Goal: Information Seeking & Learning: Learn about a topic

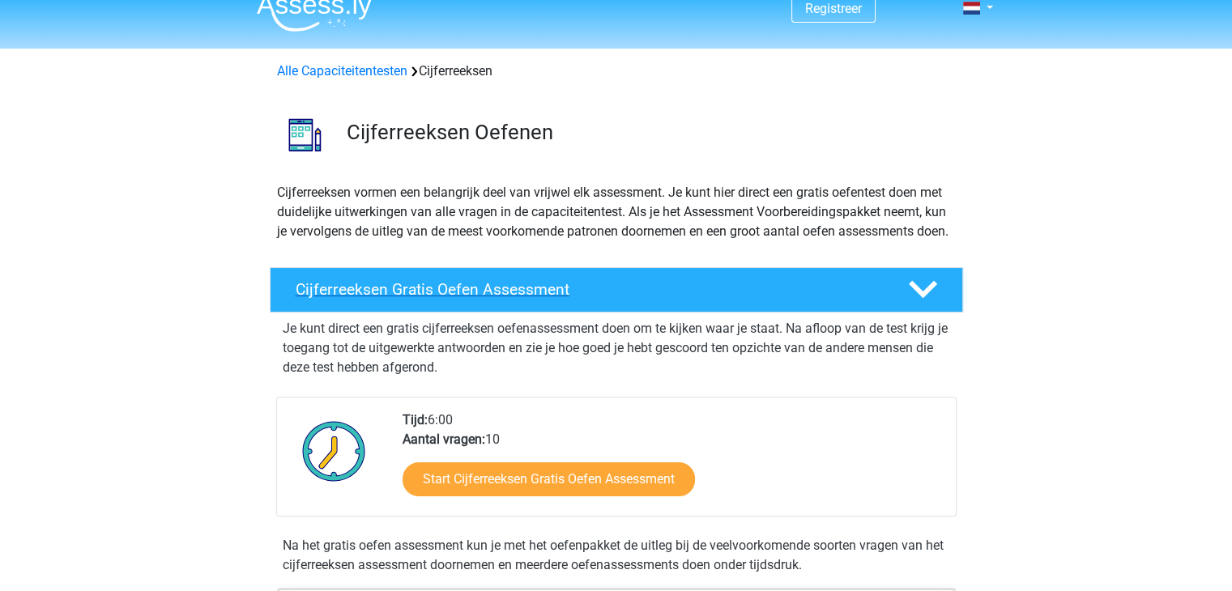
scroll to position [19, 0]
click at [352, 217] on p "Cijferreeksen vormen een belangrijk deel van vrijwel elk assessment. Je kunt hi…" at bounding box center [616, 212] width 679 height 58
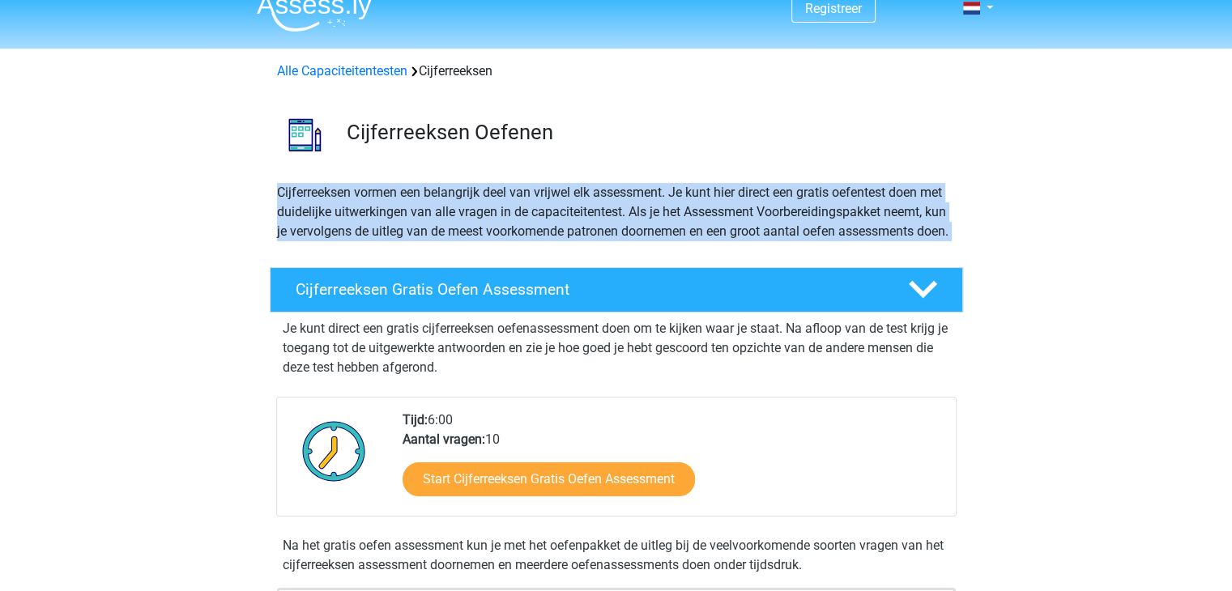
click at [352, 217] on p "Cijferreeksen vormen een belangrijk deel van vrijwel elk assessment. Je kunt hi…" at bounding box center [616, 212] width 679 height 58
click at [324, 224] on p "Cijferreeksen vormen een belangrijk deel van vrijwel elk assessment. Je kunt hi…" at bounding box center [616, 212] width 679 height 58
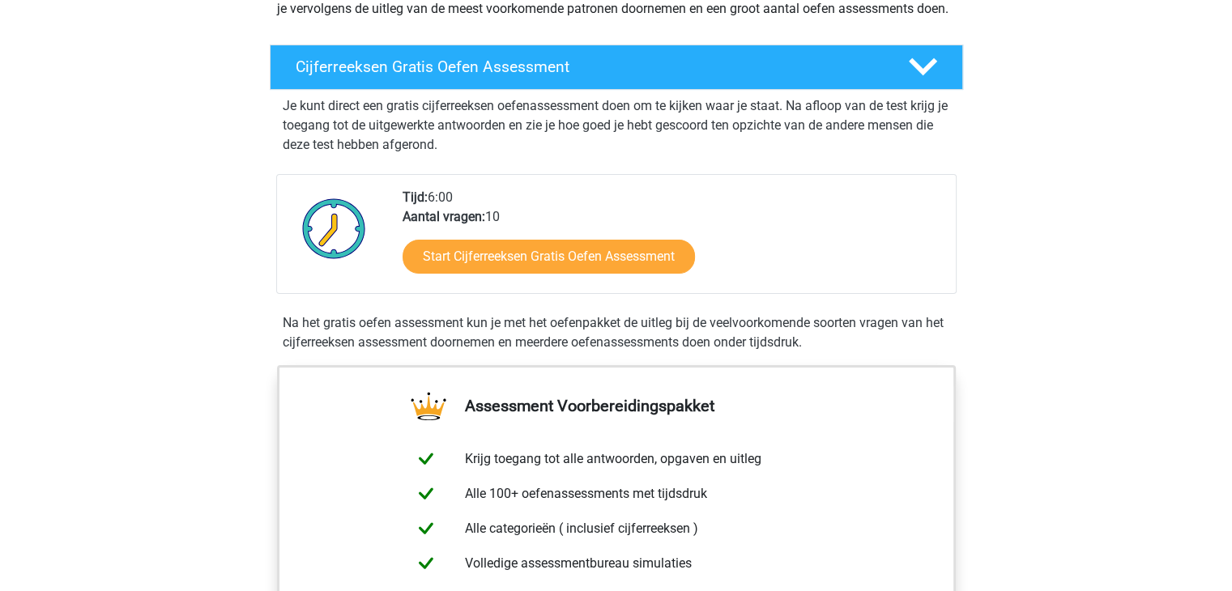
scroll to position [230, 0]
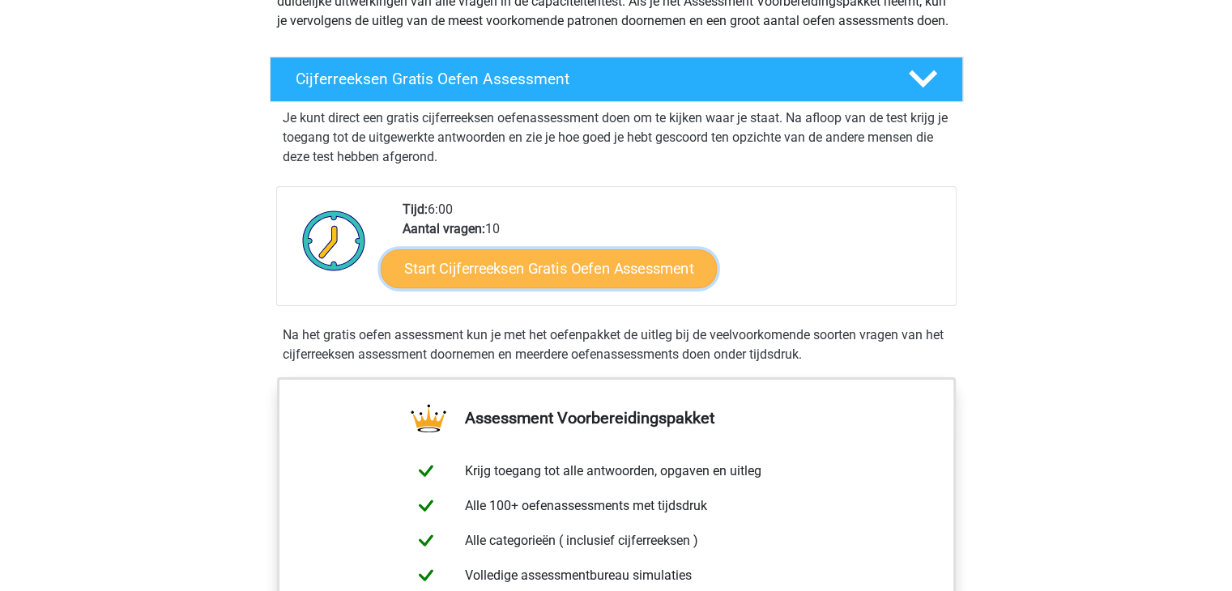
click at [642, 284] on link "Start Cijferreeksen Gratis Oefen Assessment" at bounding box center [549, 268] width 336 height 39
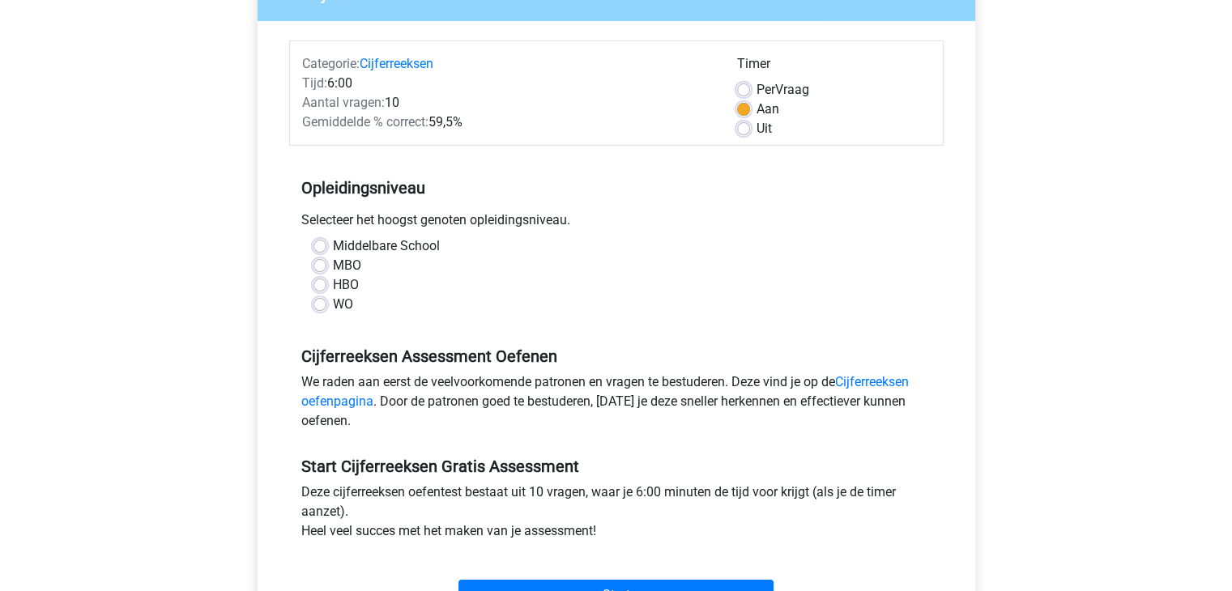
scroll to position [171, 0]
click at [333, 308] on label "WO" at bounding box center [343, 303] width 20 height 19
click at [322, 308] on input "WO" at bounding box center [319, 302] width 13 height 16
radio input "true"
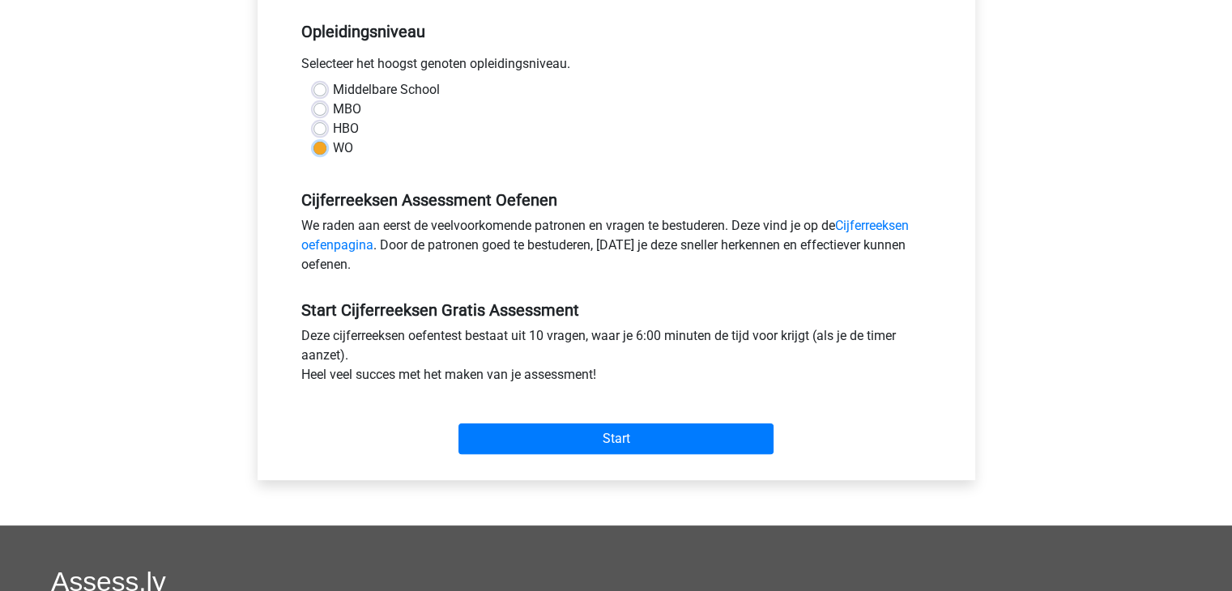
scroll to position [337, 0]
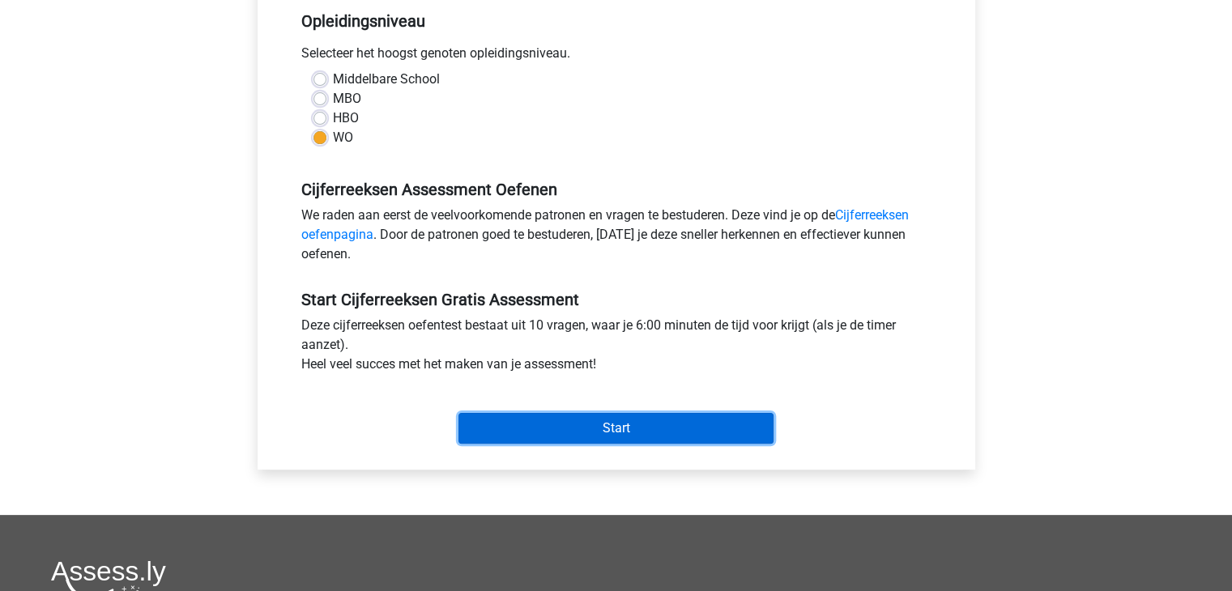
click at [593, 432] on input "Start" at bounding box center [615, 428] width 315 height 31
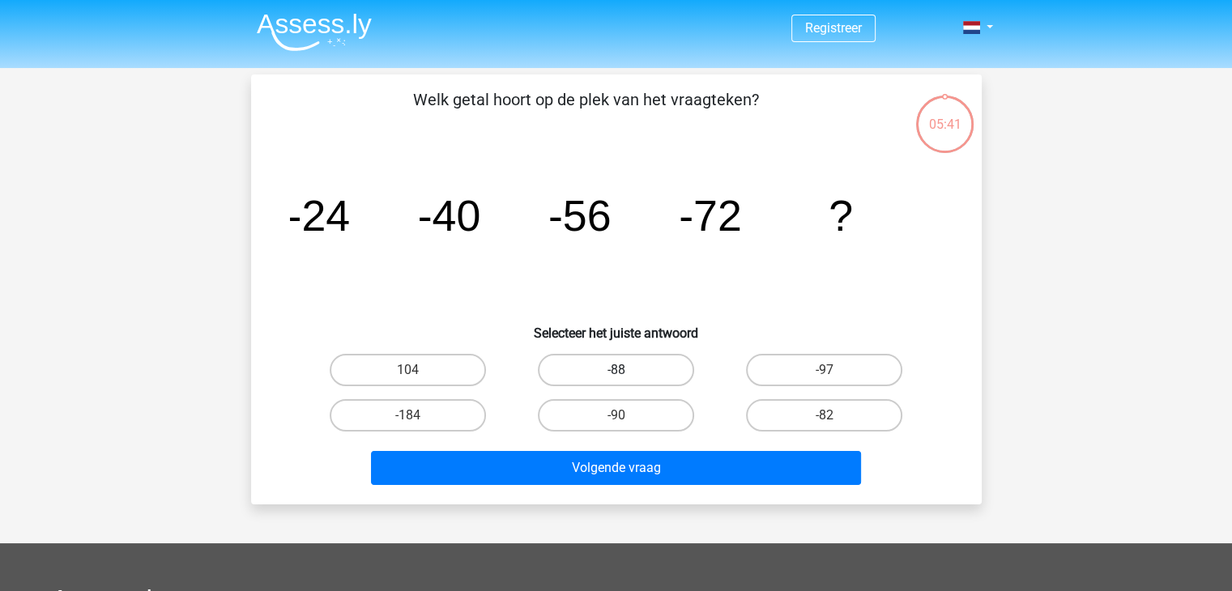
click at [658, 369] on label "-88" at bounding box center [616, 370] width 156 height 32
click at [626, 370] on input "-88" at bounding box center [621, 375] width 11 height 11
radio input "true"
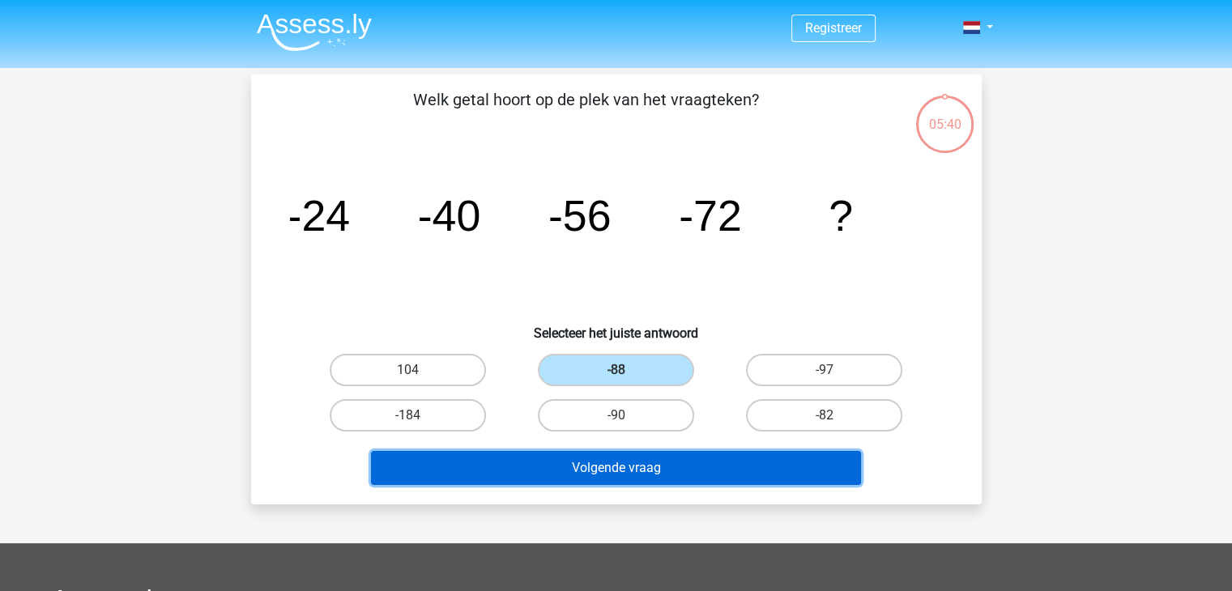
click at [681, 464] on button "Volgende vraag" at bounding box center [616, 468] width 490 height 34
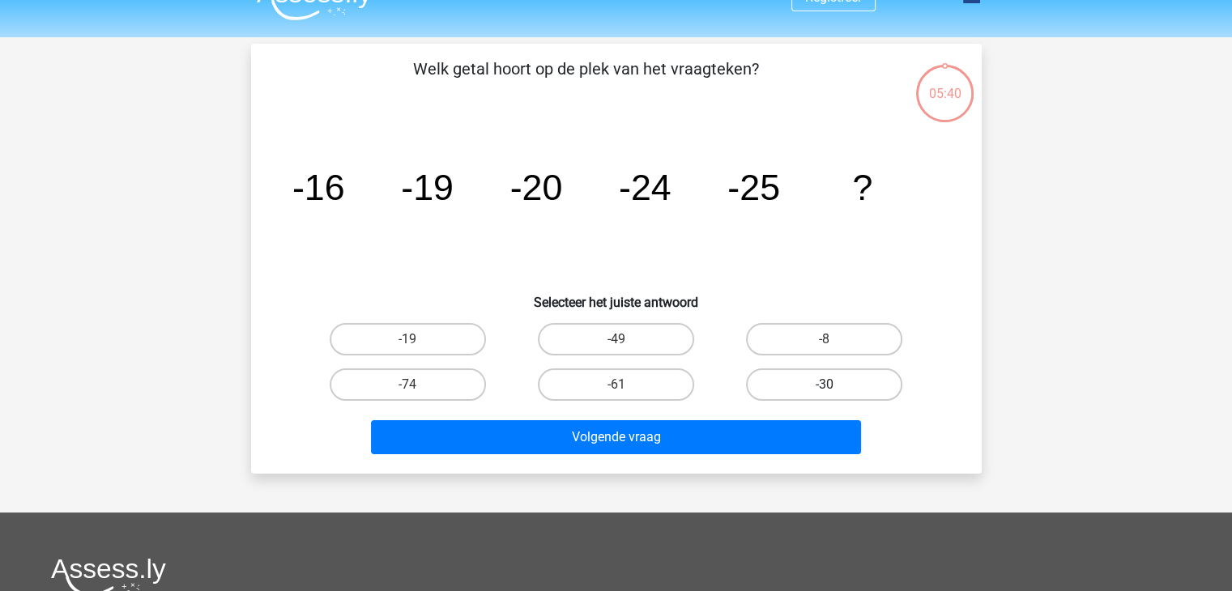
scroll to position [19, 0]
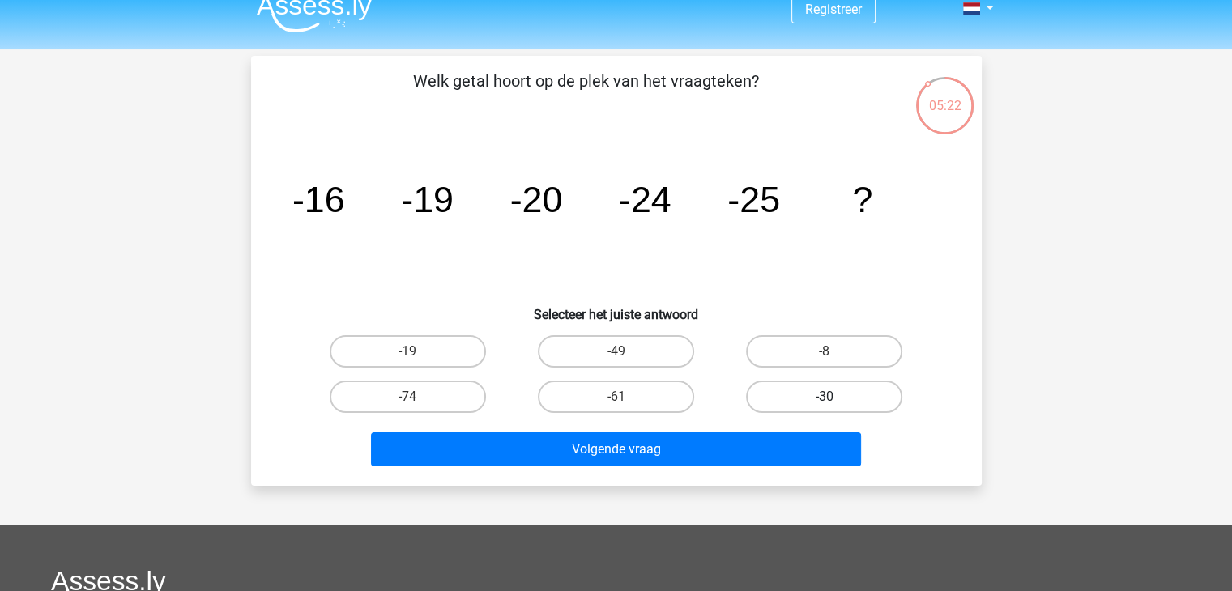
click at [798, 393] on label "-30" at bounding box center [824, 397] width 156 height 32
click at [825, 397] on input "-30" at bounding box center [830, 402] width 11 height 11
radio input "true"
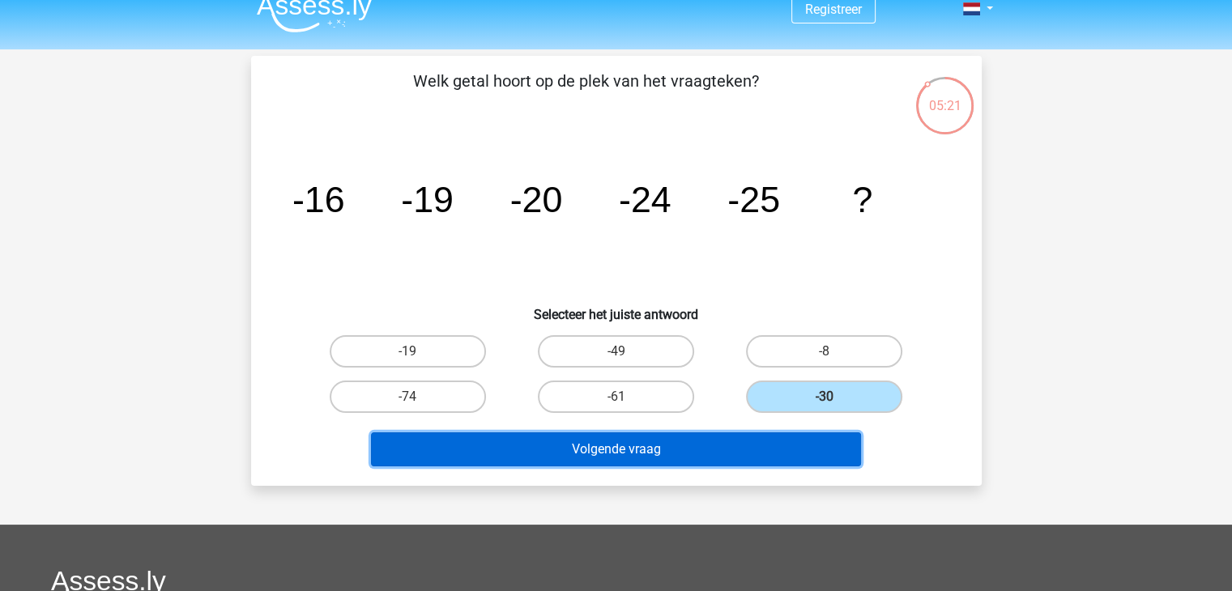
click at [741, 451] on button "Volgende vraag" at bounding box center [616, 450] width 490 height 34
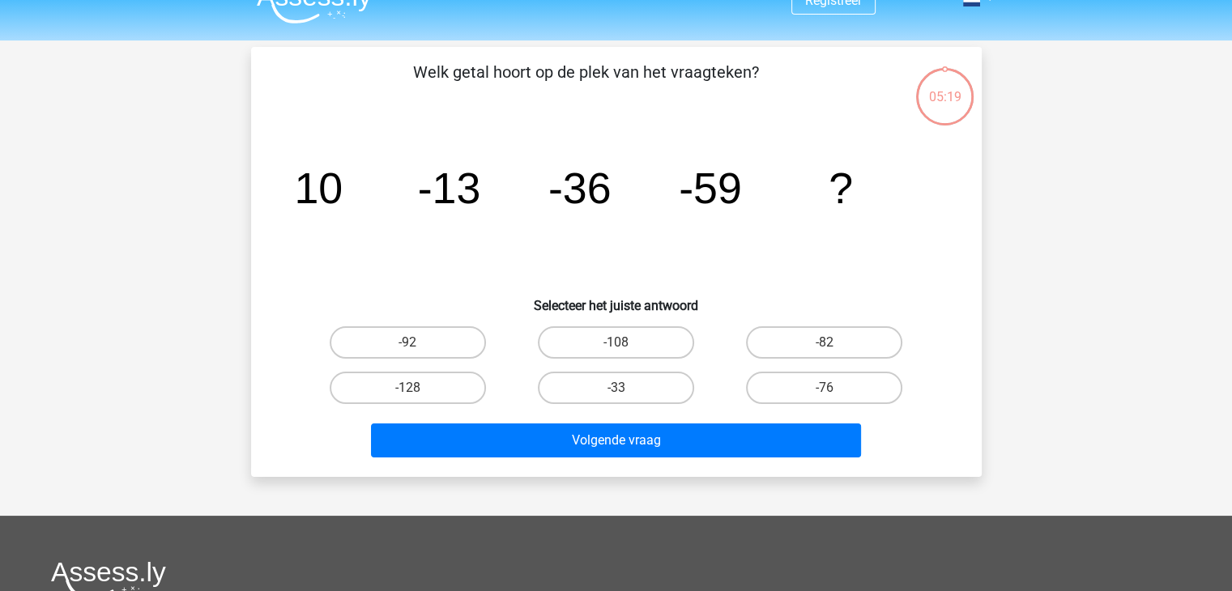
scroll to position [27, 0]
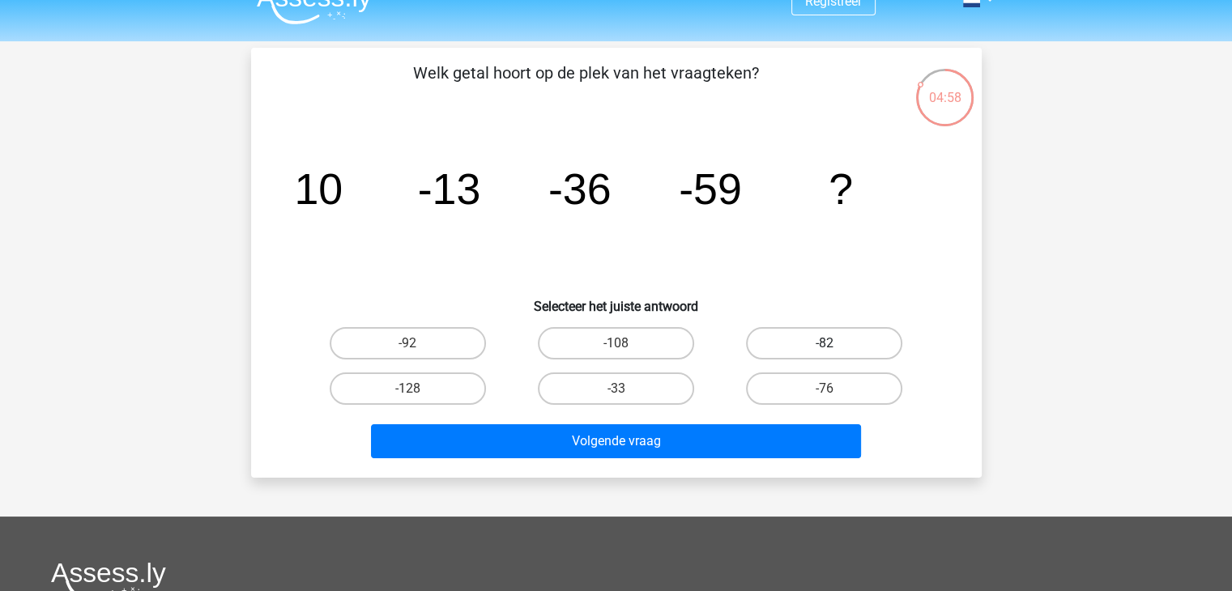
click at [789, 348] on label "-82" at bounding box center [824, 343] width 156 height 32
click at [825, 348] on input "-82" at bounding box center [830, 348] width 11 height 11
radio input "true"
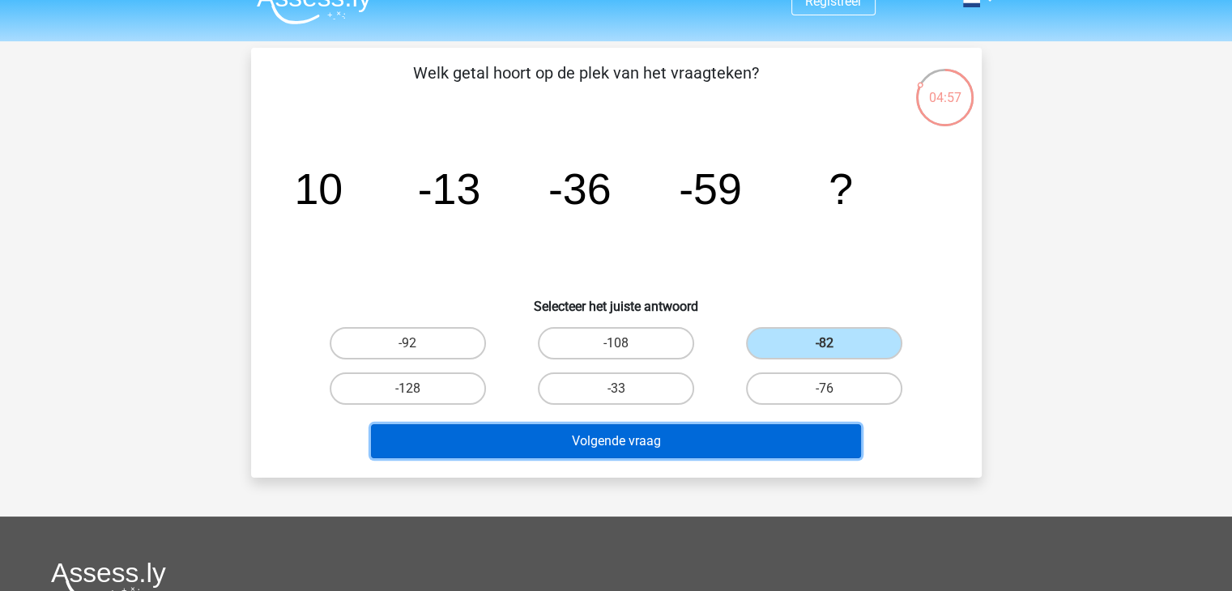
click at [714, 429] on button "Volgende vraag" at bounding box center [616, 441] width 490 height 34
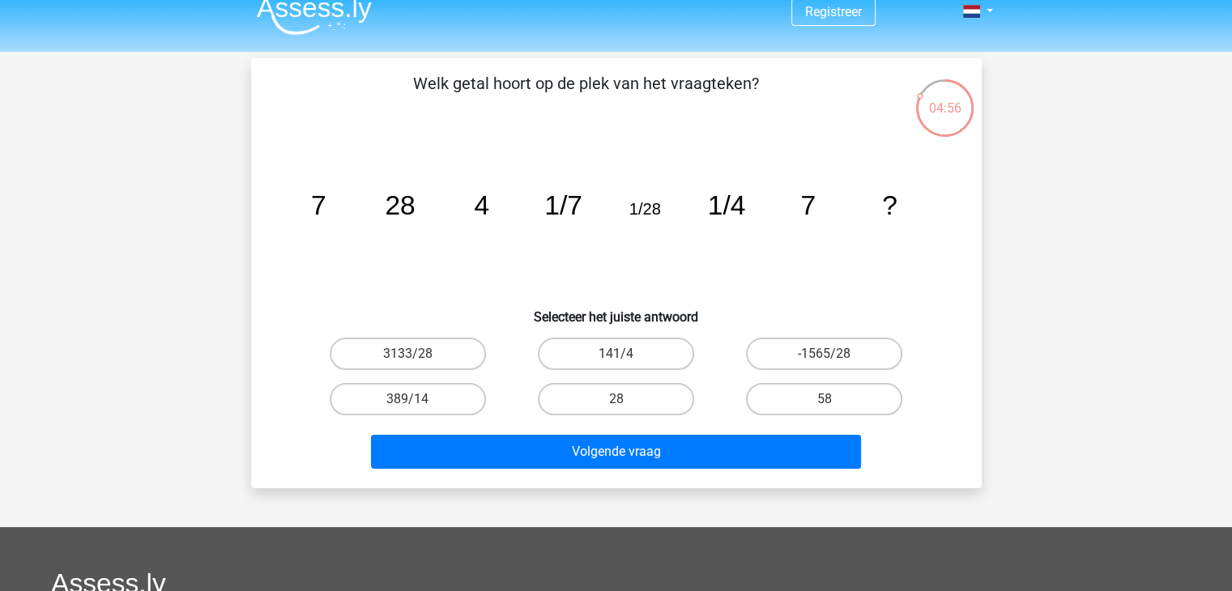
scroll to position [13, 0]
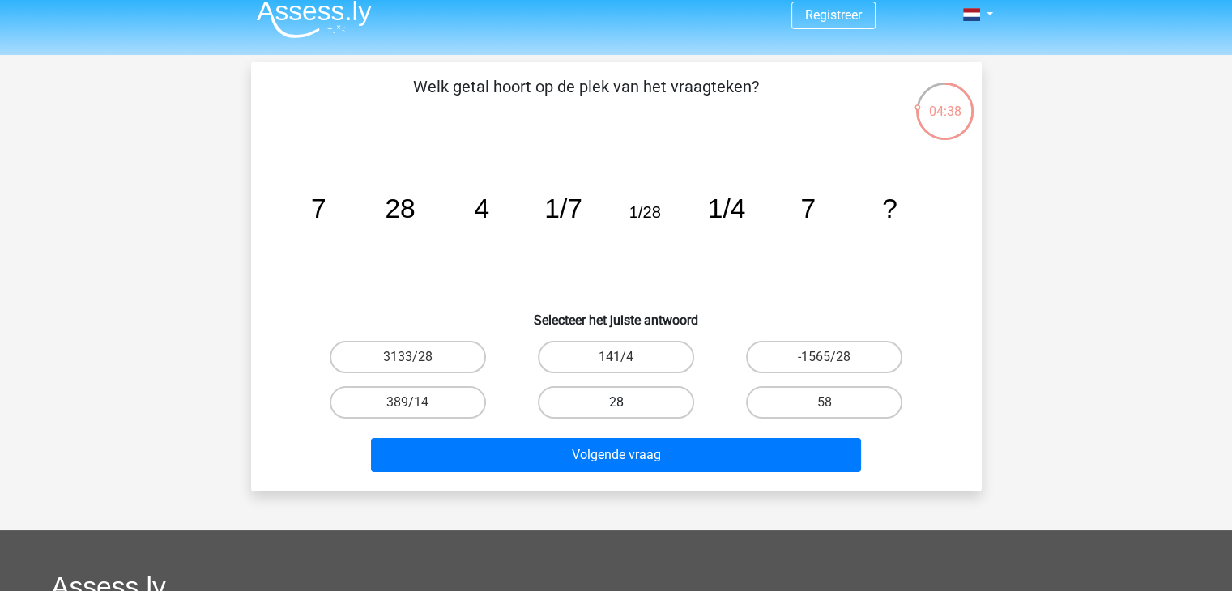
click at [589, 398] on label "28" at bounding box center [616, 402] width 156 height 32
click at [616, 403] on input "28" at bounding box center [621, 408] width 11 height 11
radio input "true"
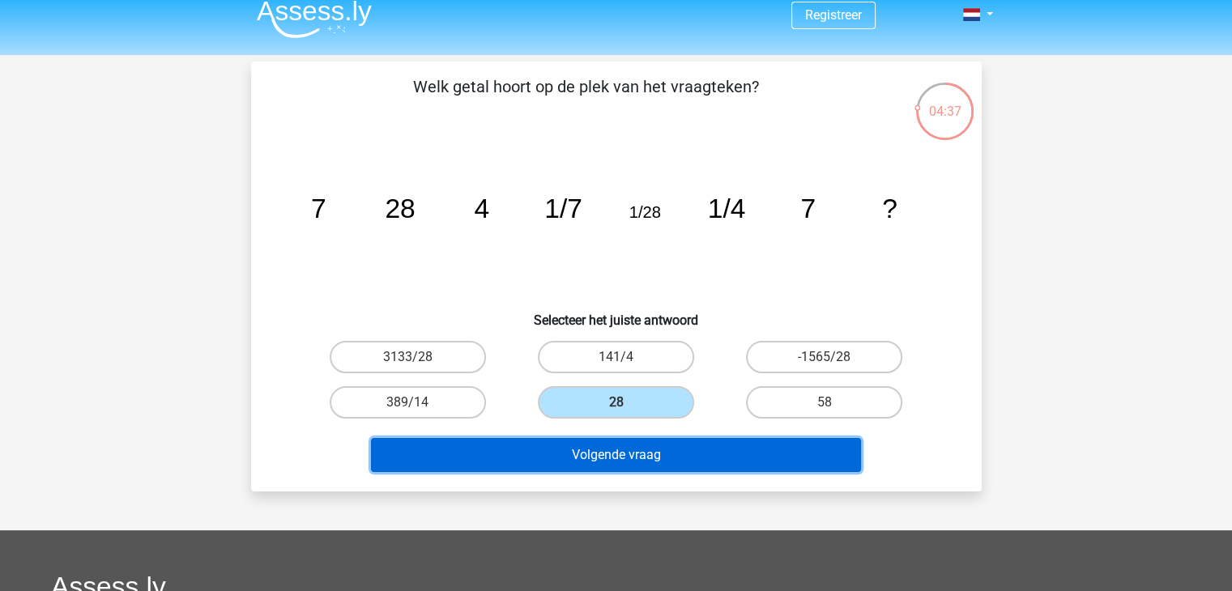
click at [621, 457] on button "Volgende vraag" at bounding box center [616, 455] width 490 height 34
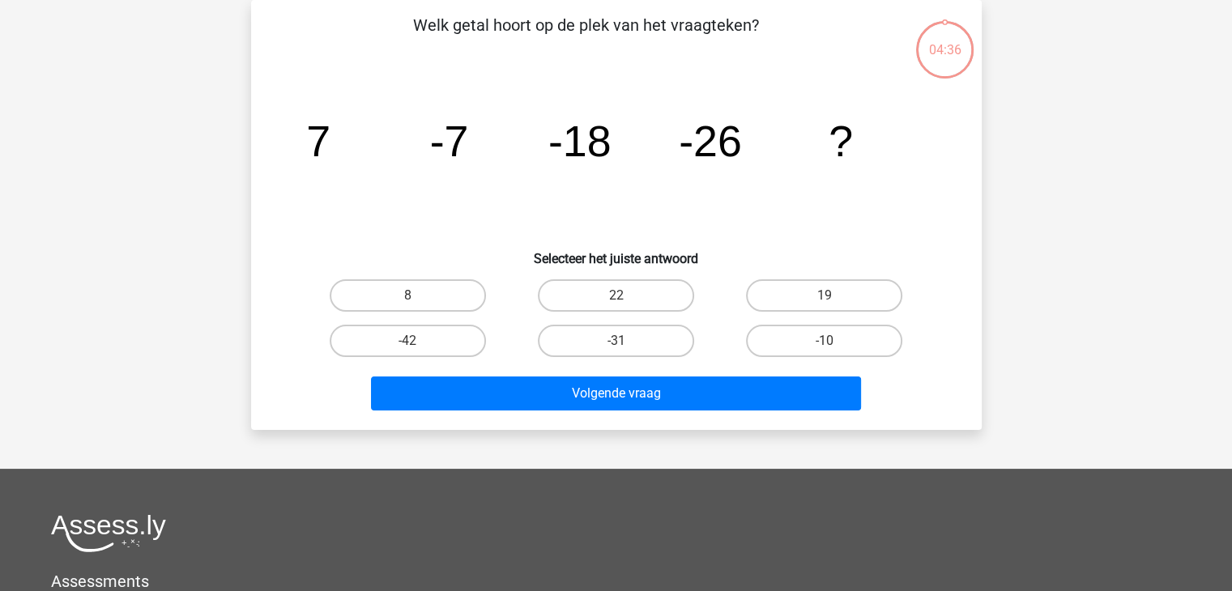
scroll to position [0, 0]
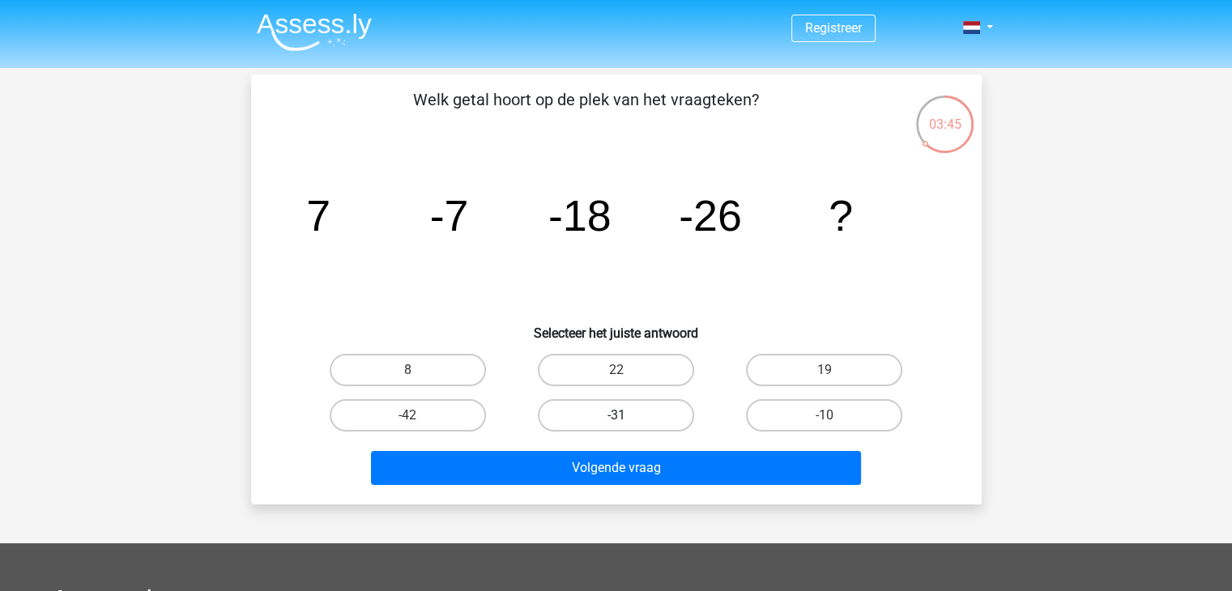
click at [663, 414] on label "-31" at bounding box center [616, 415] width 156 height 32
click at [626, 416] on input "-31" at bounding box center [621, 421] width 11 height 11
radio input "true"
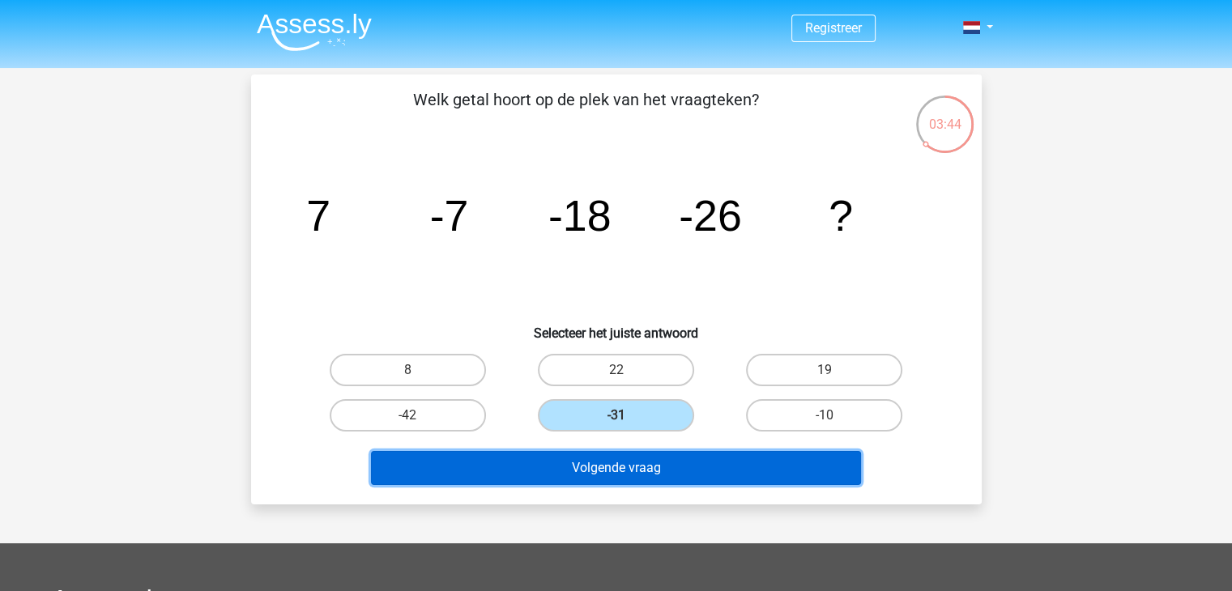
click at [670, 470] on button "Volgende vraag" at bounding box center [616, 468] width 490 height 34
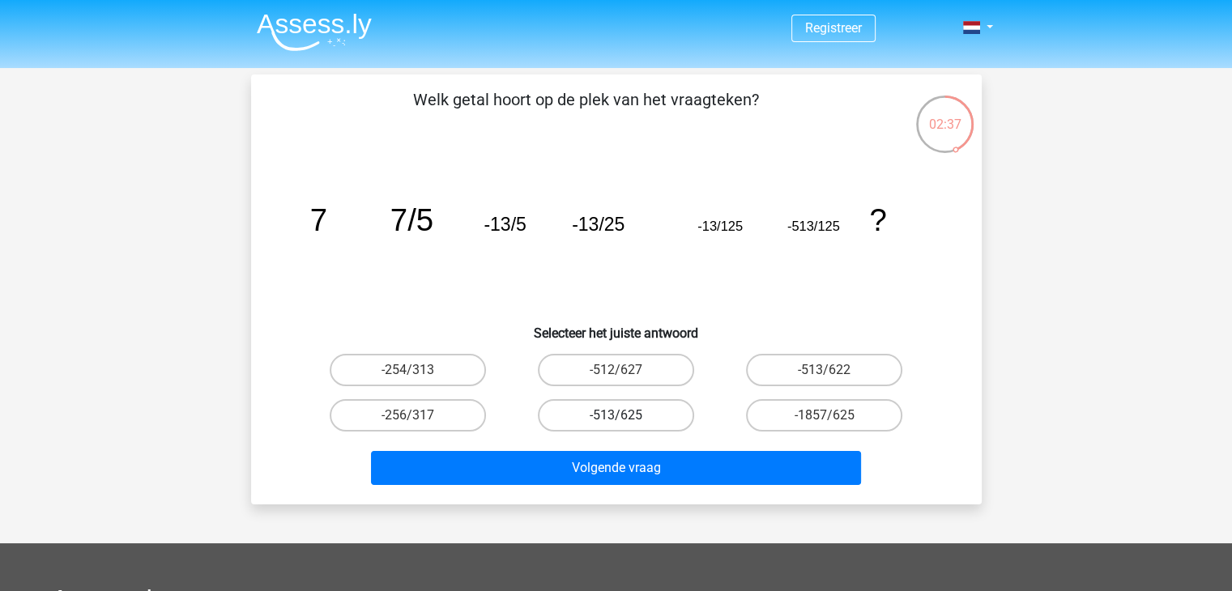
click at [651, 422] on label "-513/625" at bounding box center [616, 415] width 156 height 32
click at [626, 422] on input "-513/625" at bounding box center [621, 421] width 11 height 11
radio input "true"
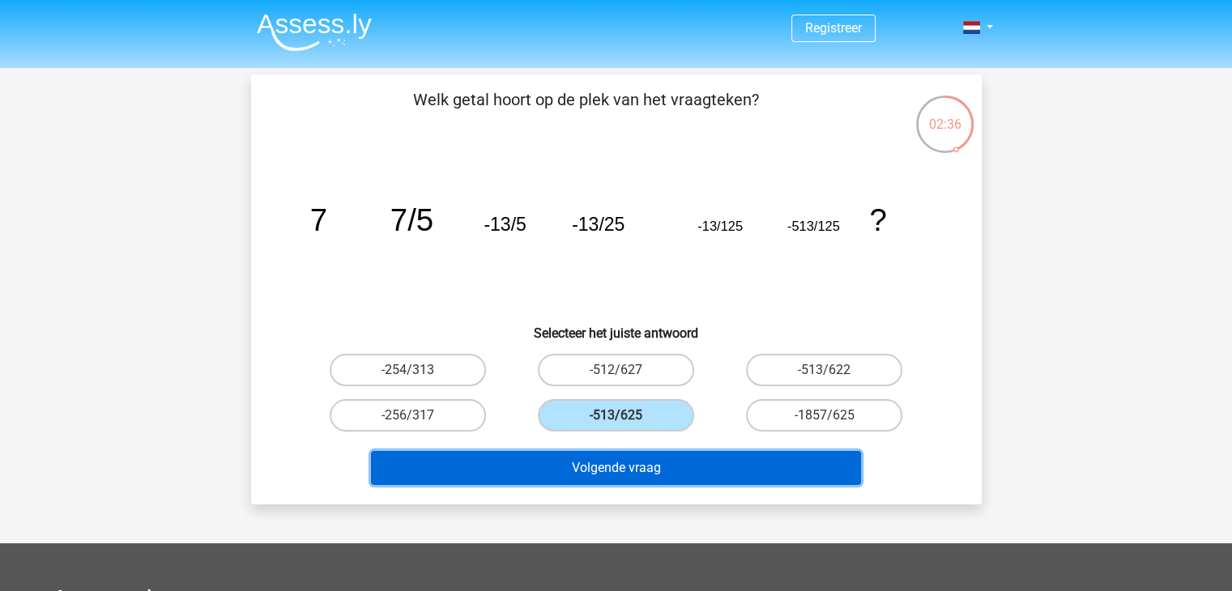
click at [657, 462] on button "Volgende vraag" at bounding box center [616, 468] width 490 height 34
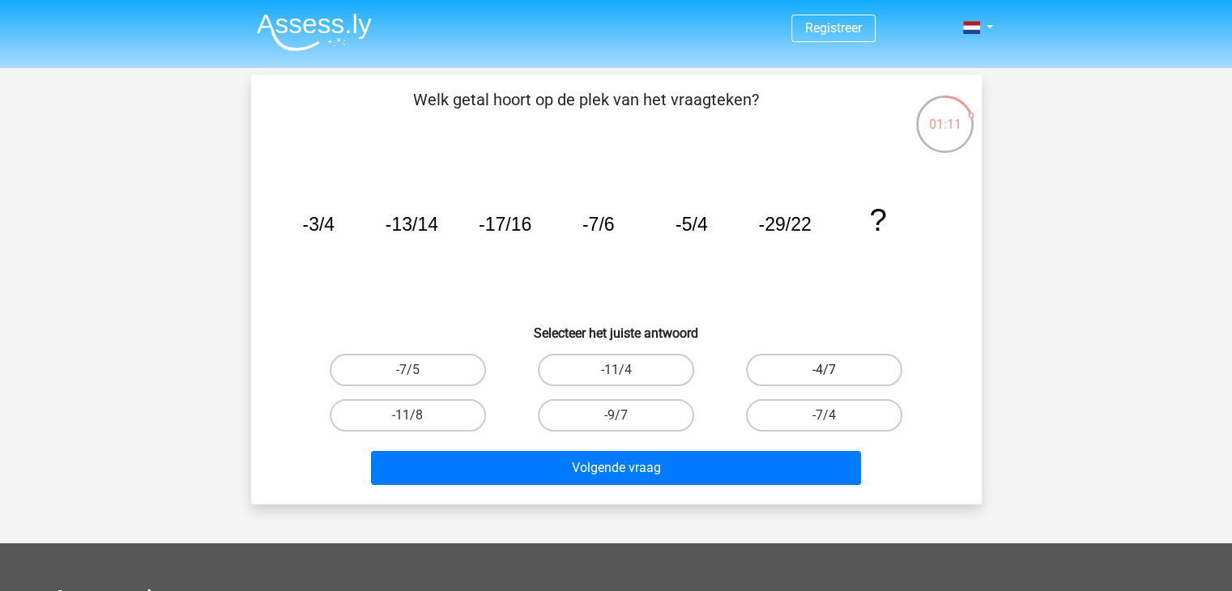
click at [804, 371] on label "-4/7" at bounding box center [824, 370] width 156 height 32
click at [825, 371] on input "-4/7" at bounding box center [830, 375] width 11 height 11
radio input "true"
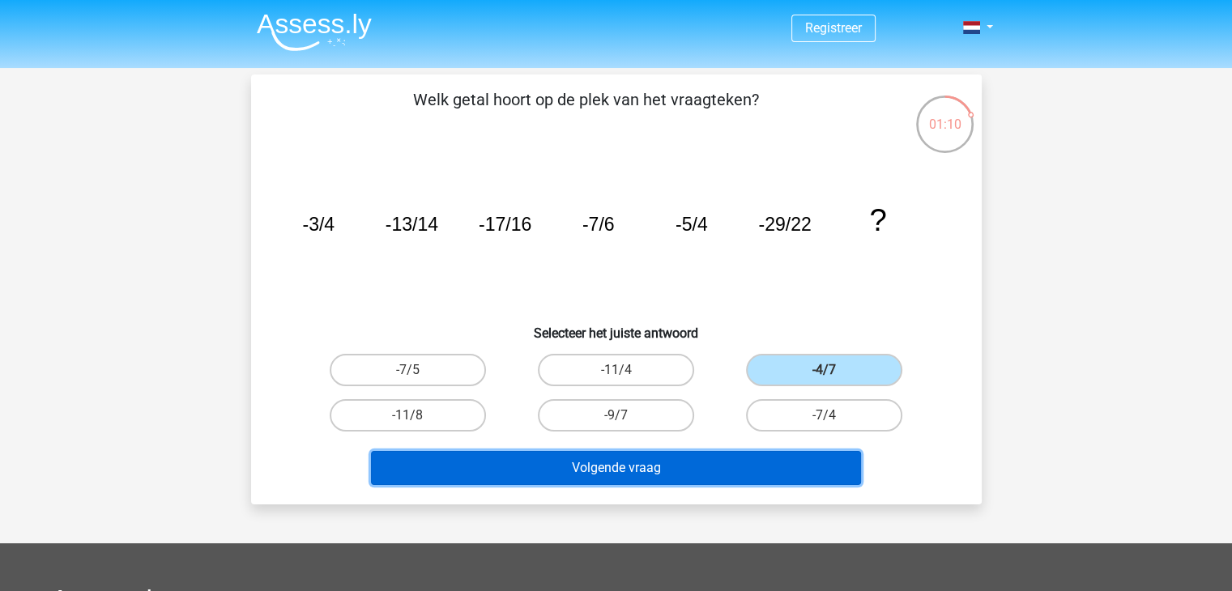
click at [730, 469] on button "Volgende vraag" at bounding box center [616, 468] width 490 height 34
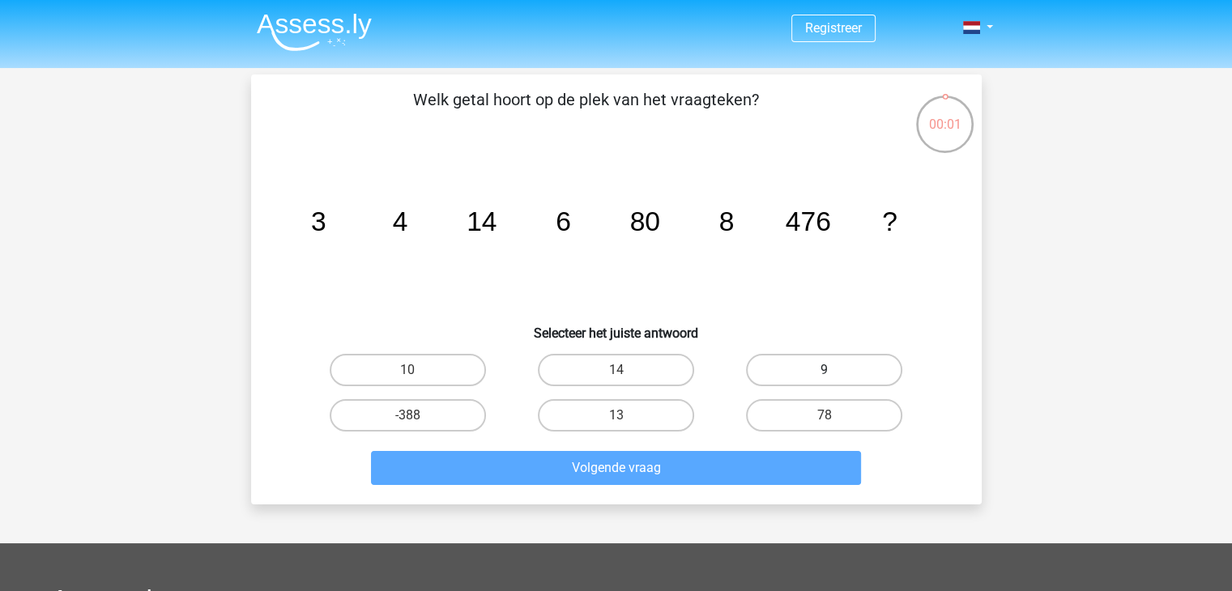
click at [804, 383] on label "9" at bounding box center [824, 370] width 156 height 32
click at [825, 381] on input "9" at bounding box center [830, 375] width 11 height 11
radio input "true"
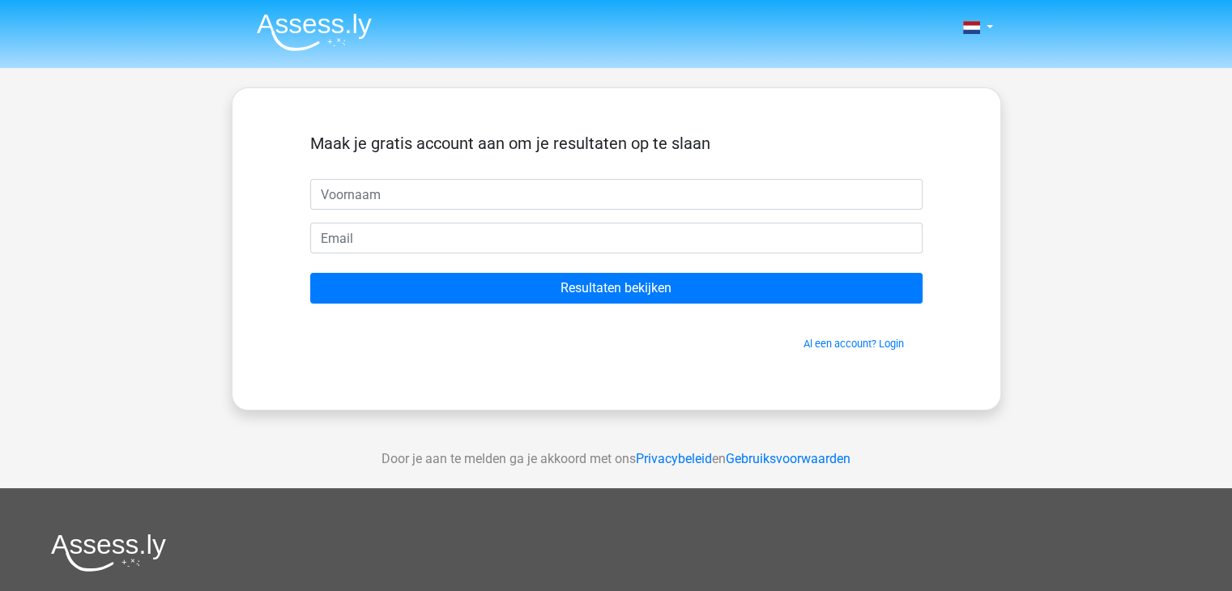
click at [498, 203] on input "text" at bounding box center [616, 194] width 612 height 31
type input "[PERSON_NAME]"
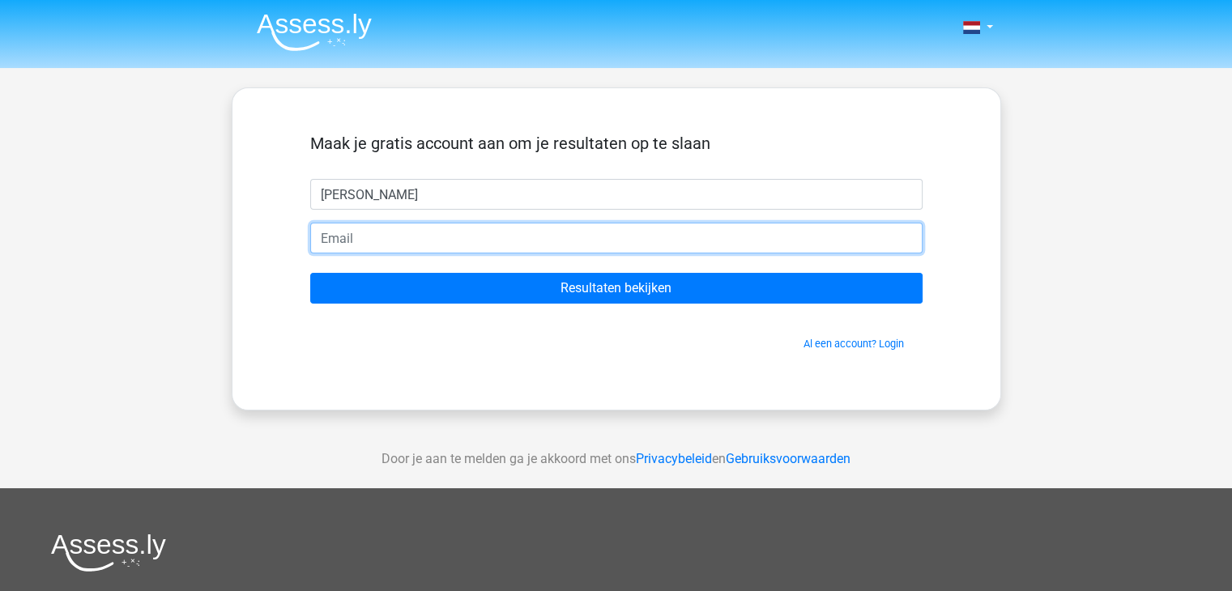
click at [450, 245] on input "email" at bounding box center [616, 238] width 612 height 31
type input "[EMAIL_ADDRESS][DOMAIN_NAME]"
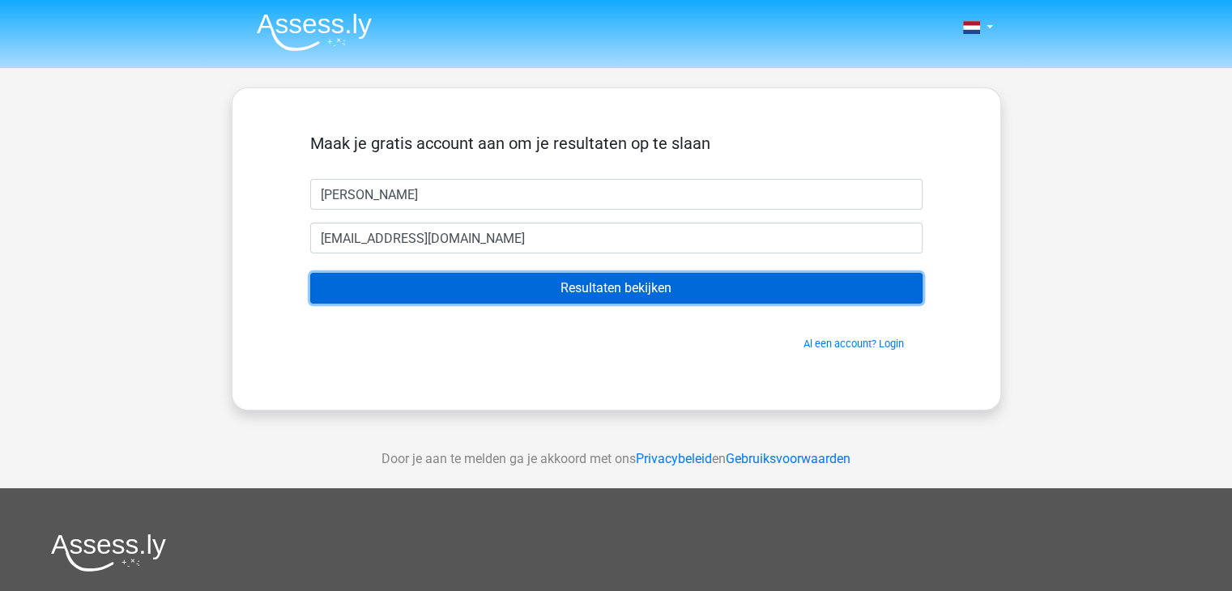
click at [458, 294] on input "Resultaten bekijken" at bounding box center [616, 288] width 612 height 31
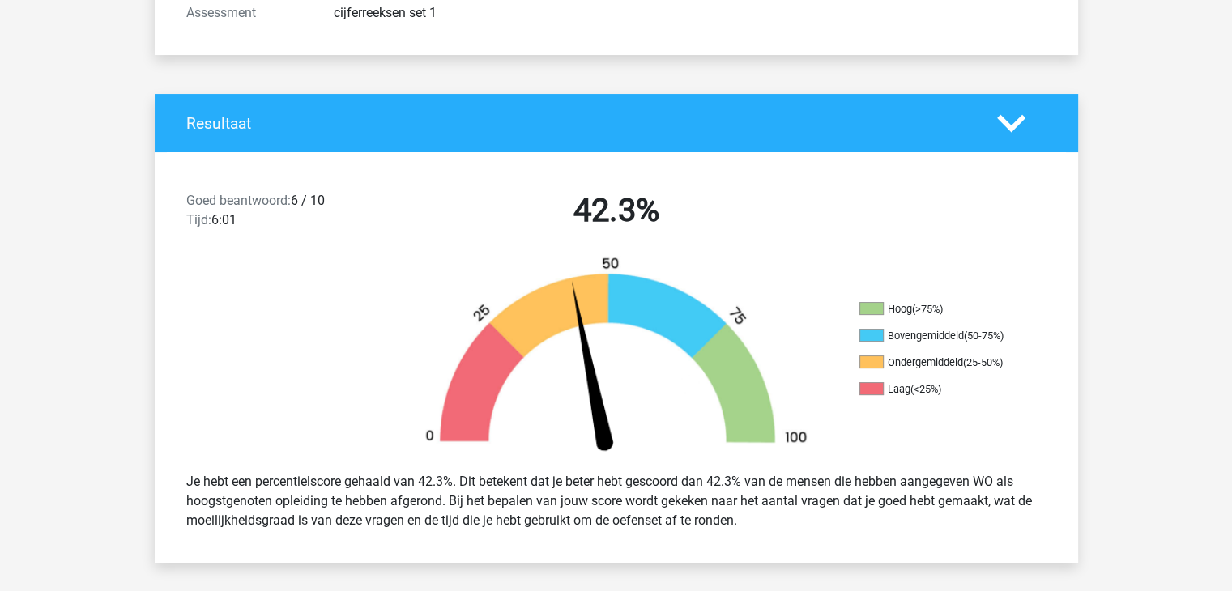
scroll to position [261, 0]
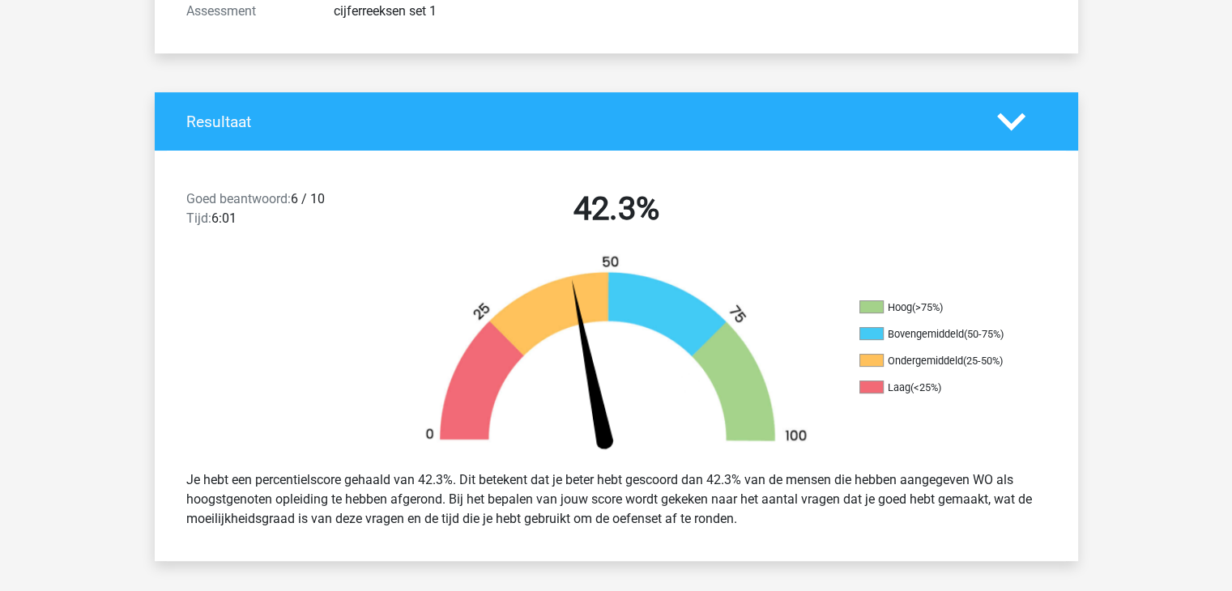
click at [309, 199] on div "Goed beantwoord: 6 / 10 Tijd: 6:01" at bounding box center [284, 212] width 221 height 45
click at [300, 232] on div "Goed beantwoord: 6 / 10 Tijd: 6:01" at bounding box center [284, 212] width 221 height 45
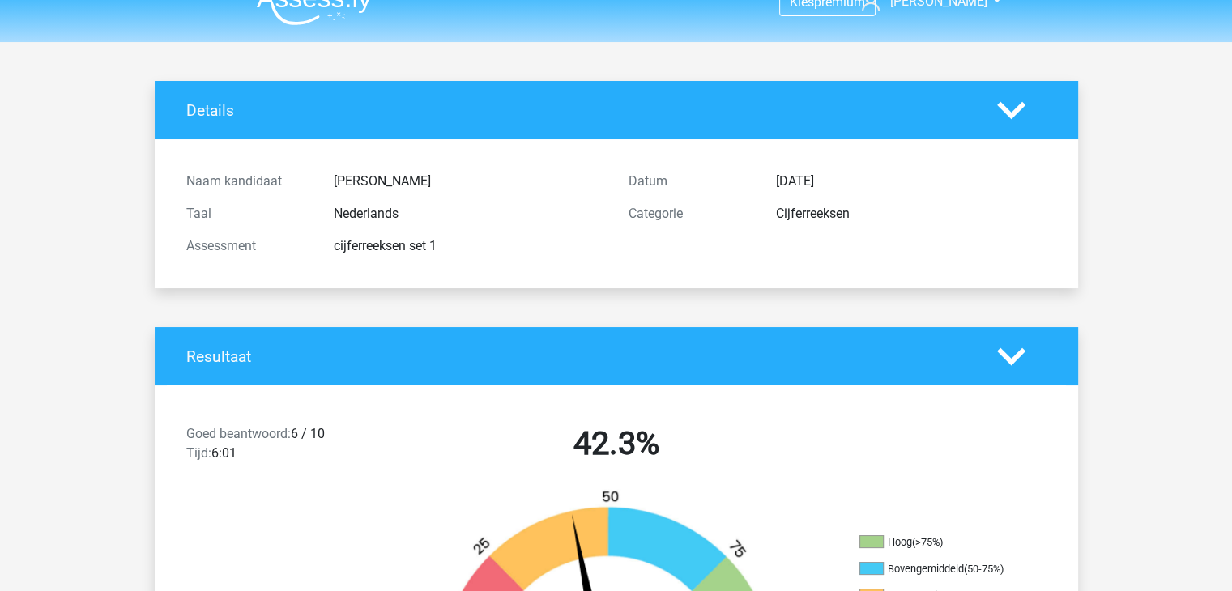
scroll to position [0, 0]
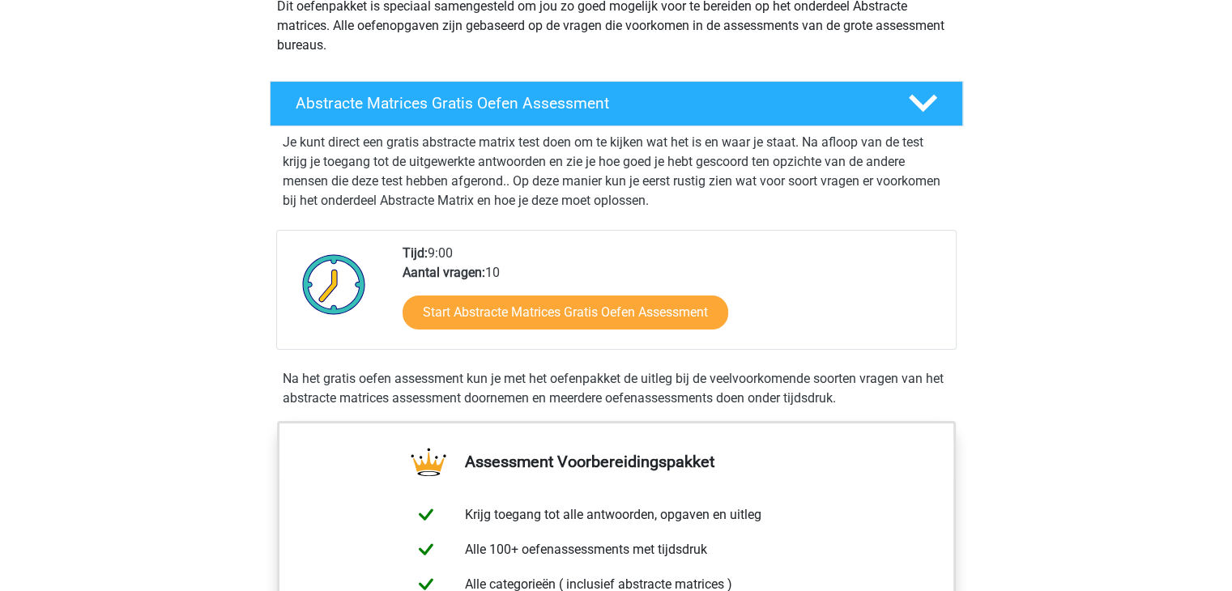
scroll to position [211, 0]
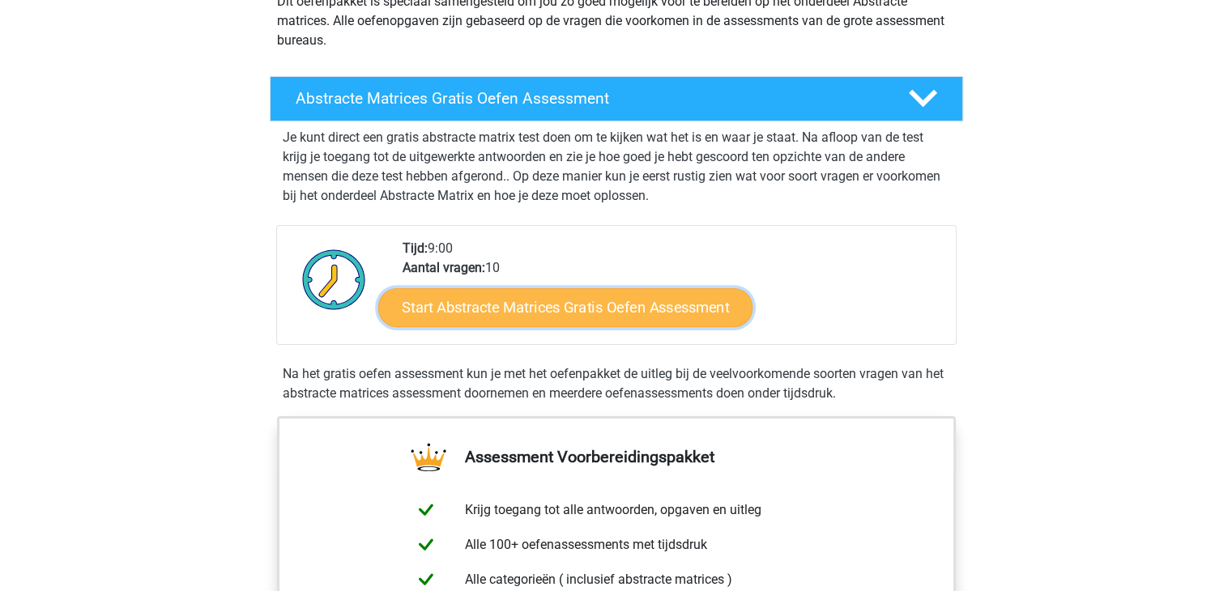
click at [667, 318] on link "Start Abstracte Matrices Gratis Oefen Assessment" at bounding box center [565, 307] width 374 height 39
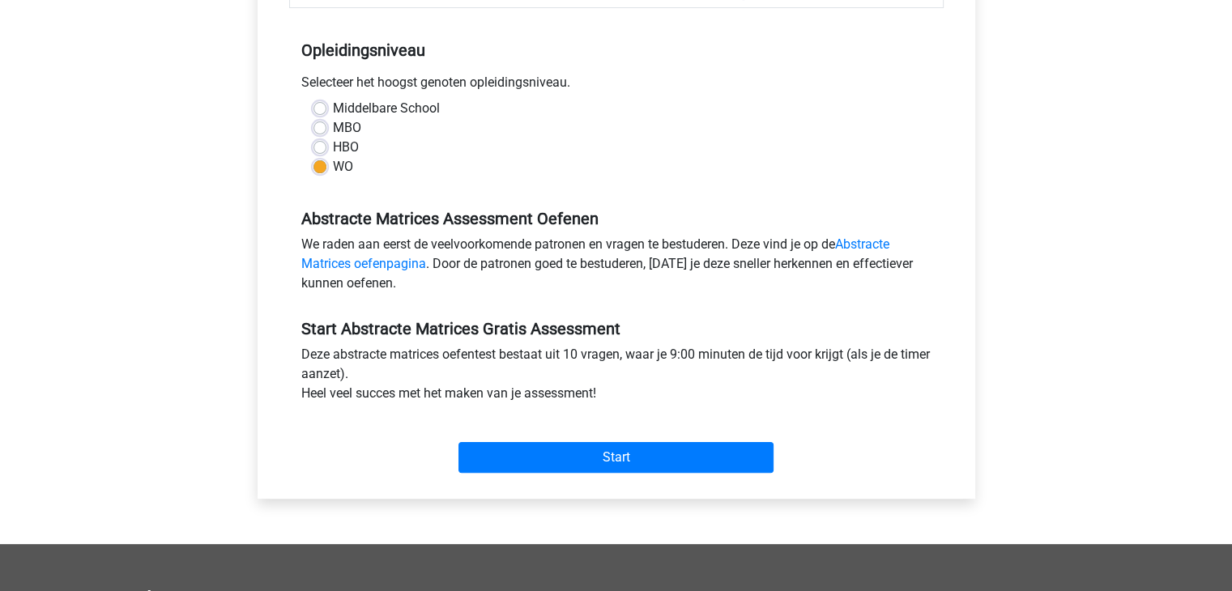
scroll to position [343, 0]
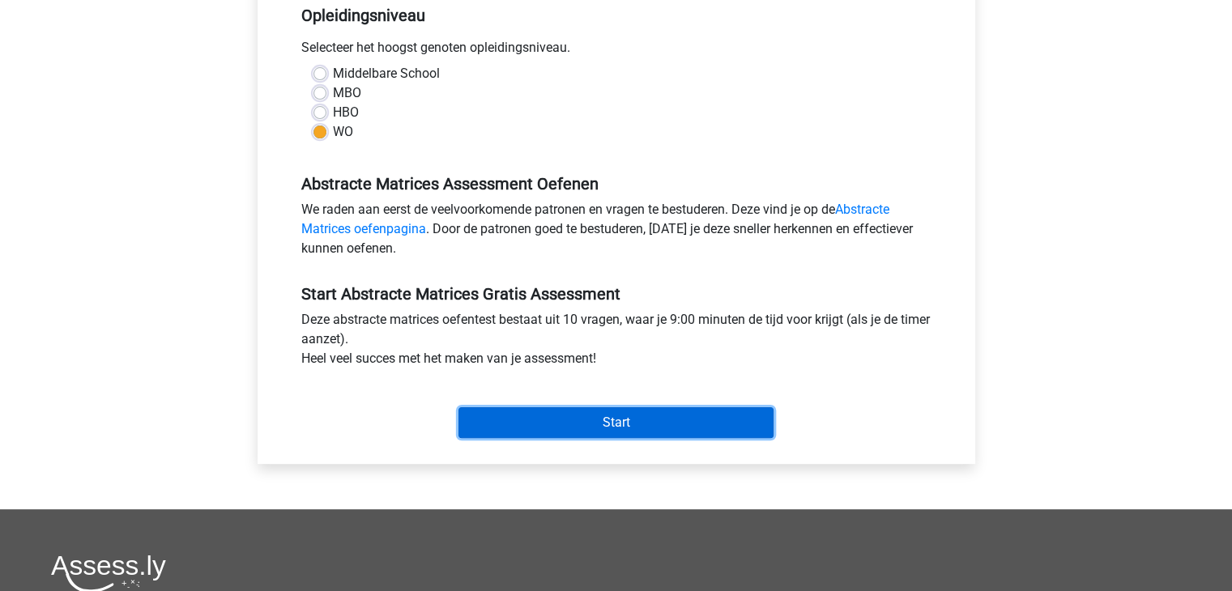
click at [649, 429] on input "Start" at bounding box center [615, 422] width 315 height 31
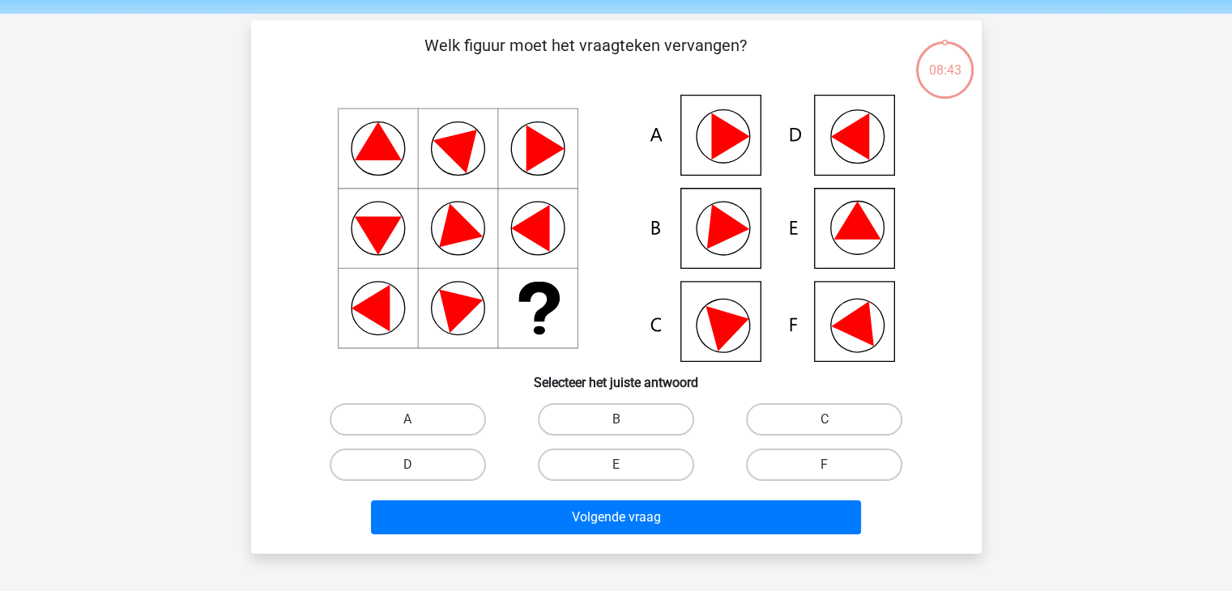
scroll to position [81, 0]
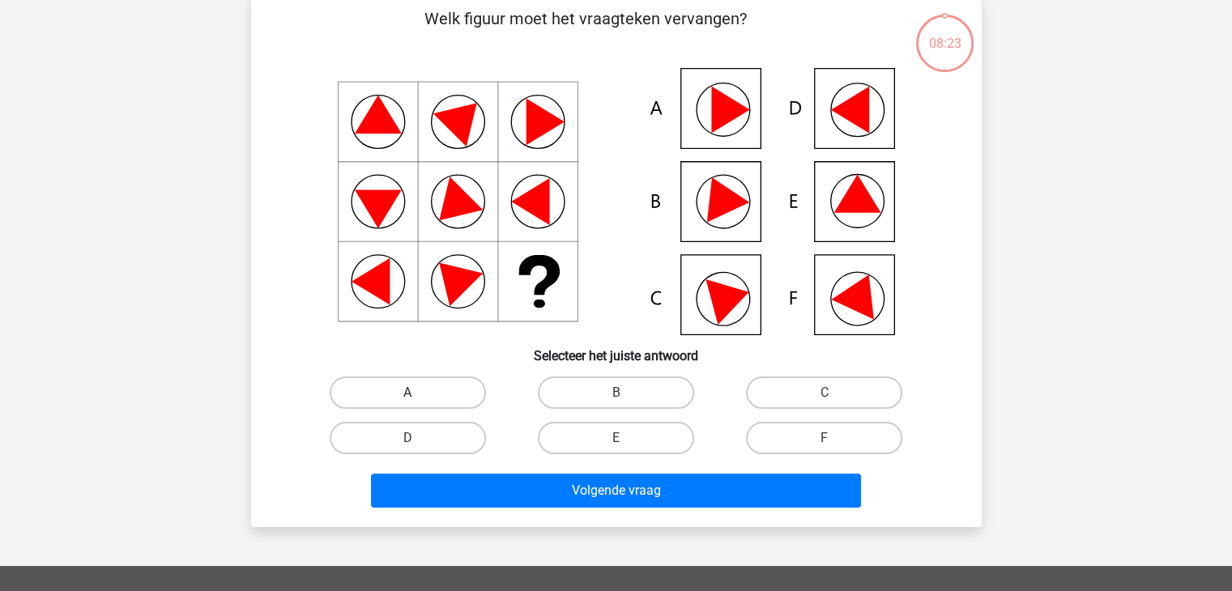
click at [424, 394] on label "A" at bounding box center [408, 393] width 156 height 32
click at [418, 394] on input "A" at bounding box center [412, 398] width 11 height 11
radio input "true"
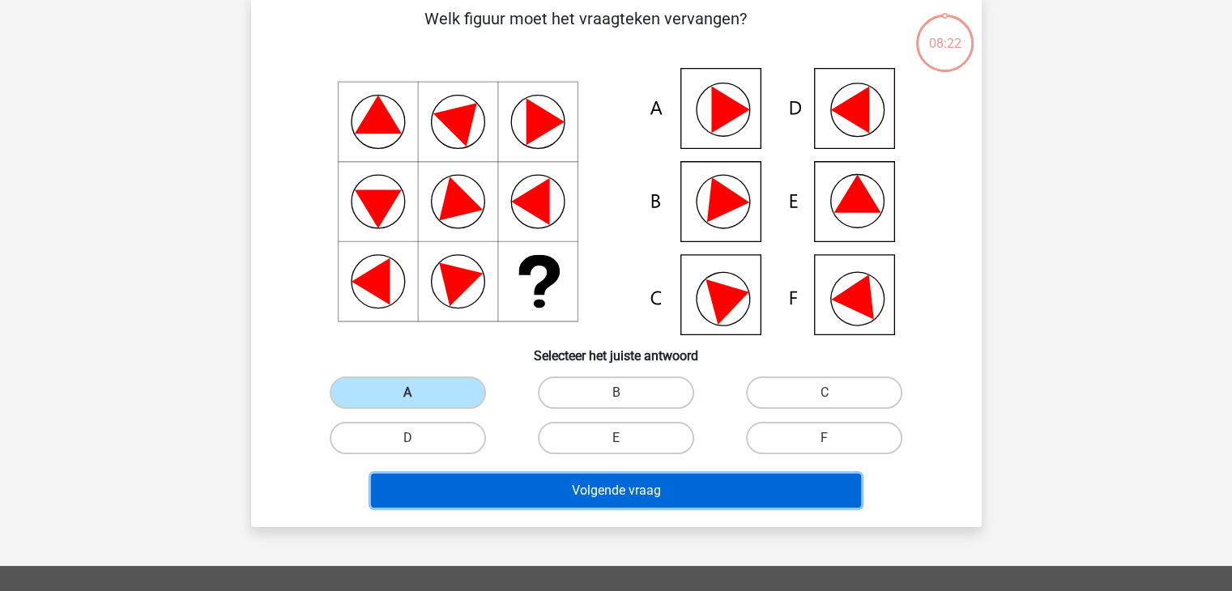
click at [516, 495] on button "Volgende vraag" at bounding box center [616, 491] width 490 height 34
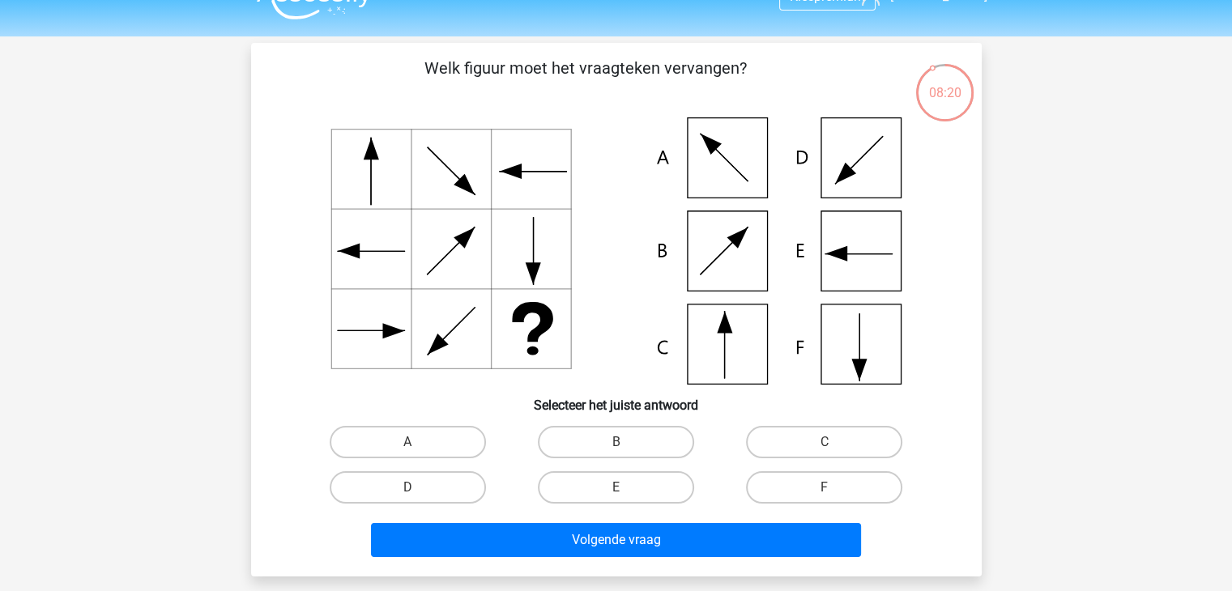
scroll to position [52, 0]
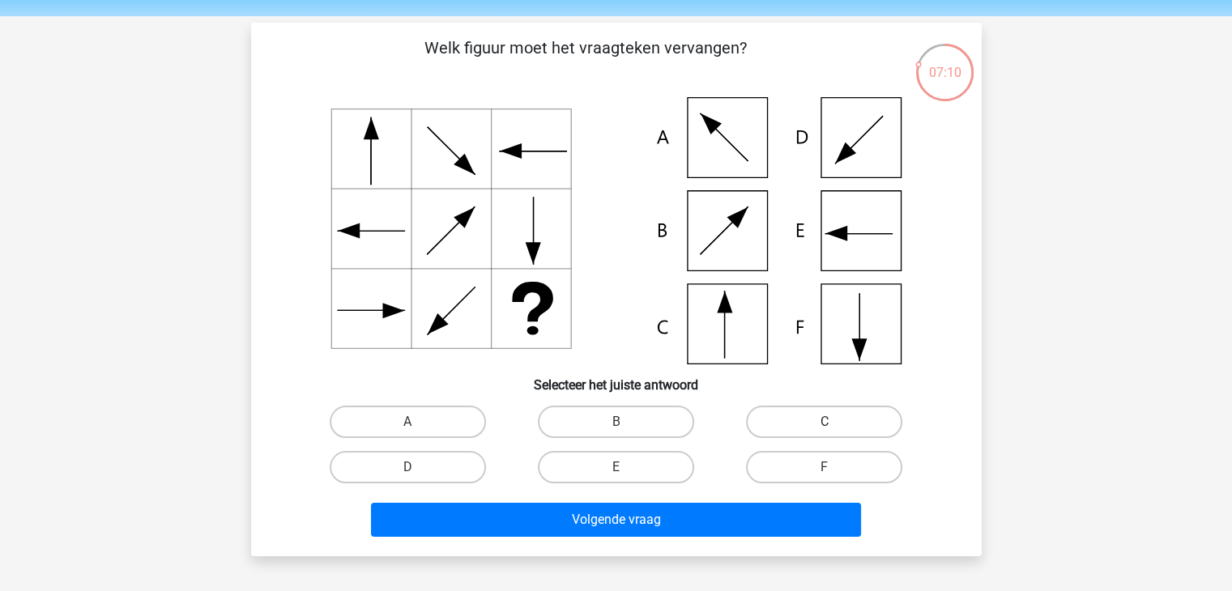
click at [776, 424] on label "C" at bounding box center [824, 422] width 156 height 32
click at [825, 424] on input "C" at bounding box center [830, 427] width 11 height 11
radio input "true"
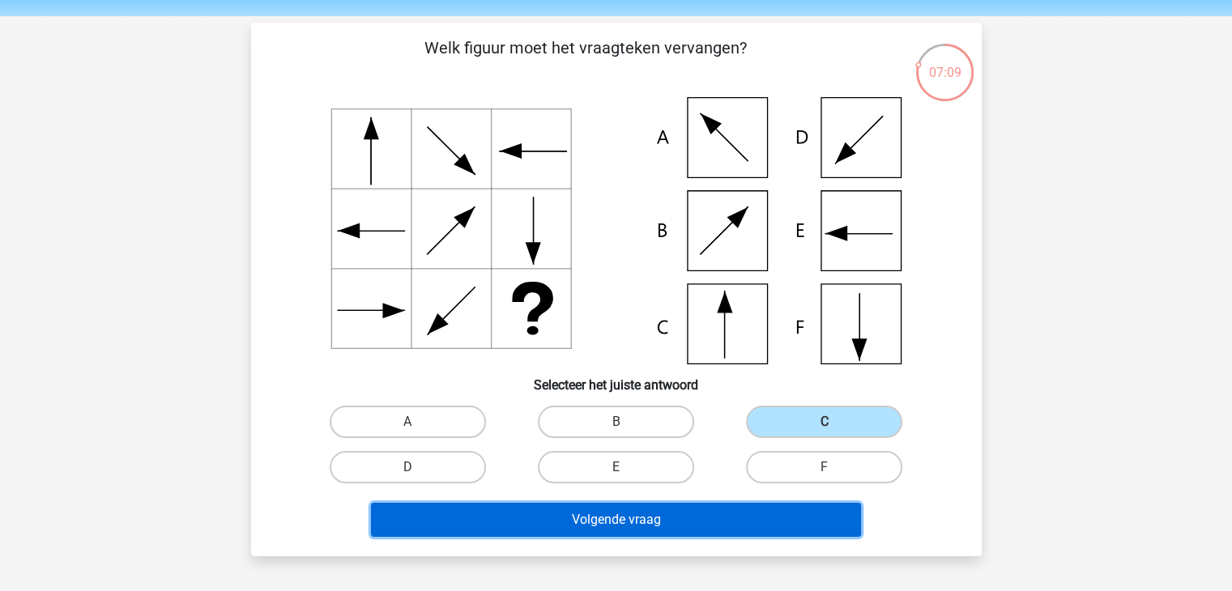
click at [674, 506] on button "Volgende vraag" at bounding box center [616, 520] width 490 height 34
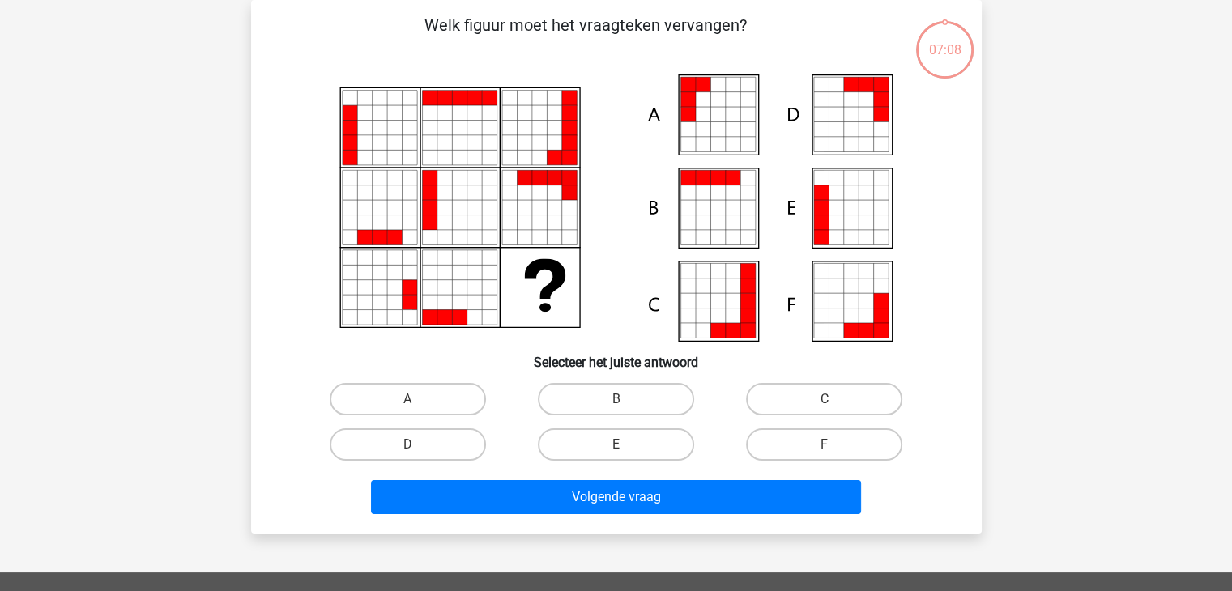
scroll to position [11, 0]
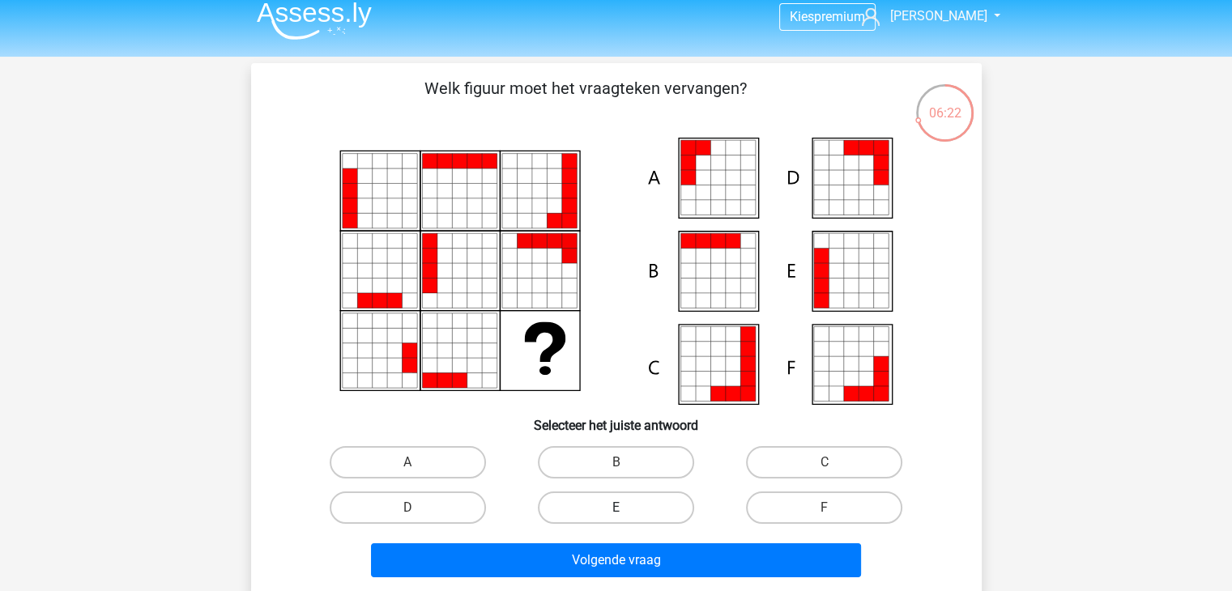
click at [643, 510] on label "E" at bounding box center [616, 508] width 156 height 32
click at [626, 510] on input "E" at bounding box center [621, 513] width 11 height 11
radio input "true"
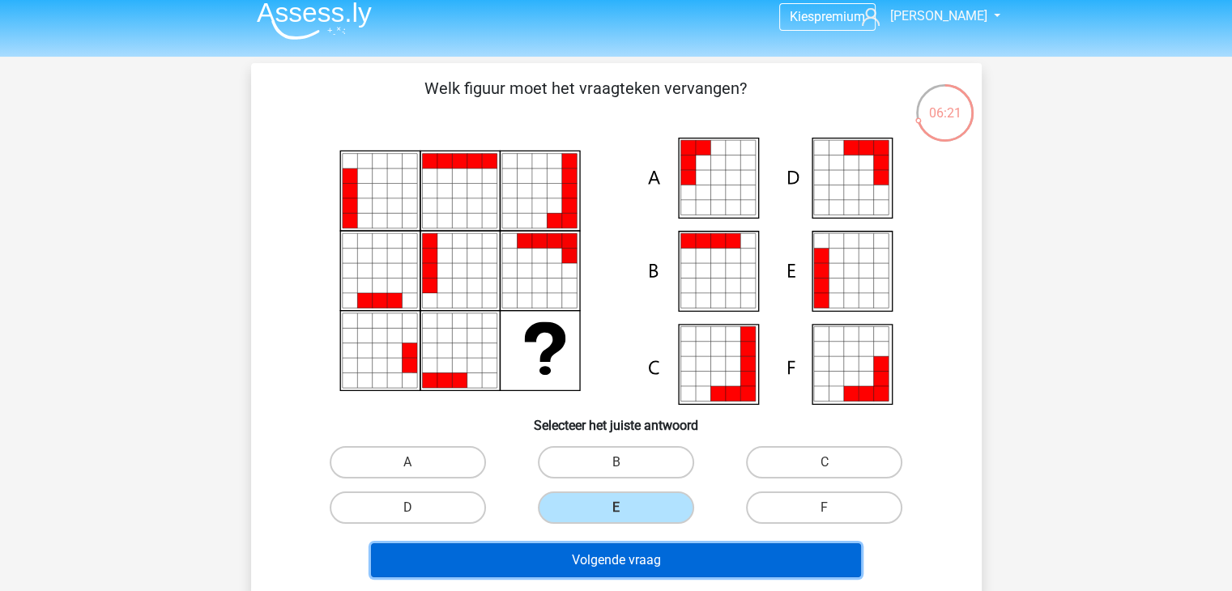
click at [648, 561] on button "Volgende vraag" at bounding box center [616, 561] width 490 height 34
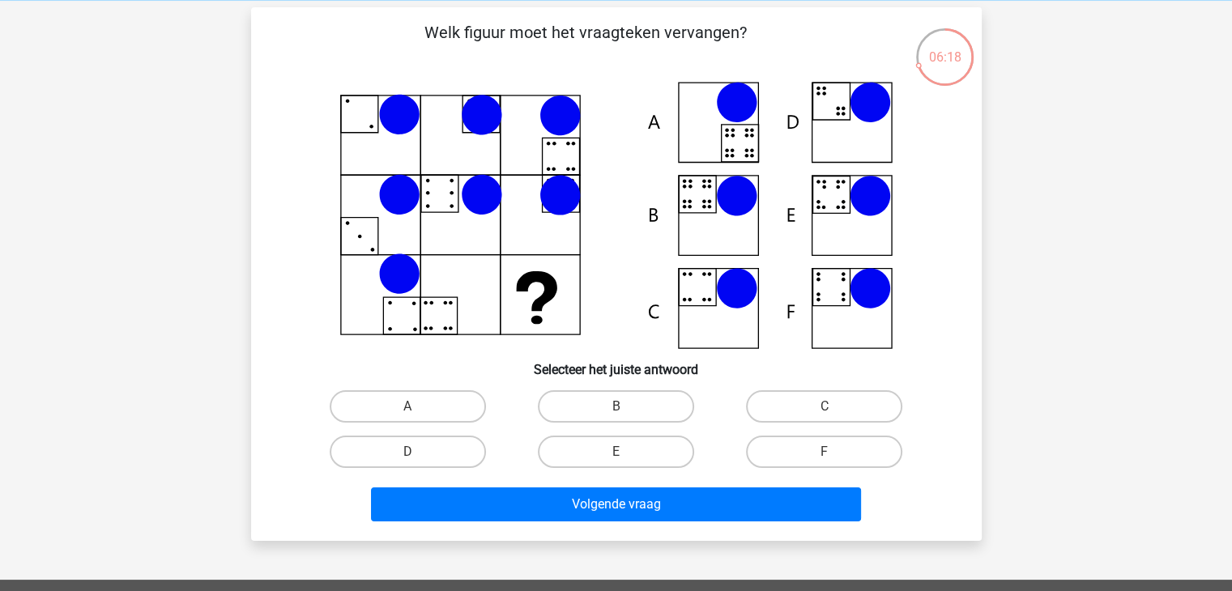
scroll to position [60, 0]
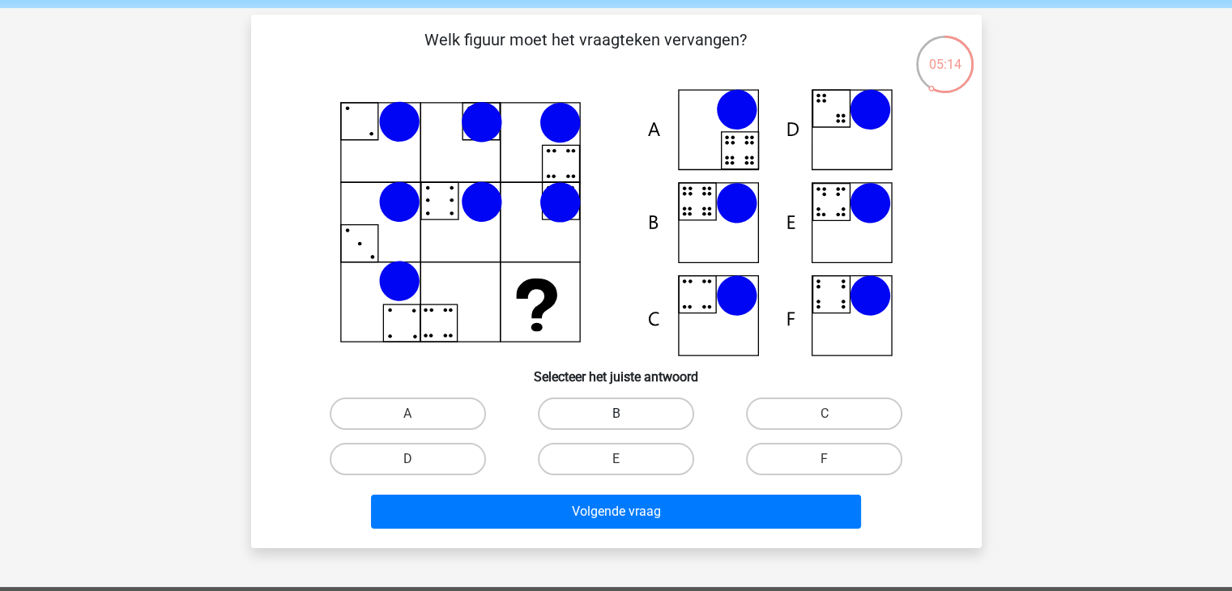
click at [638, 413] on label "B" at bounding box center [616, 414] width 156 height 32
click at [626, 414] on input "B" at bounding box center [621, 419] width 11 height 11
radio input "true"
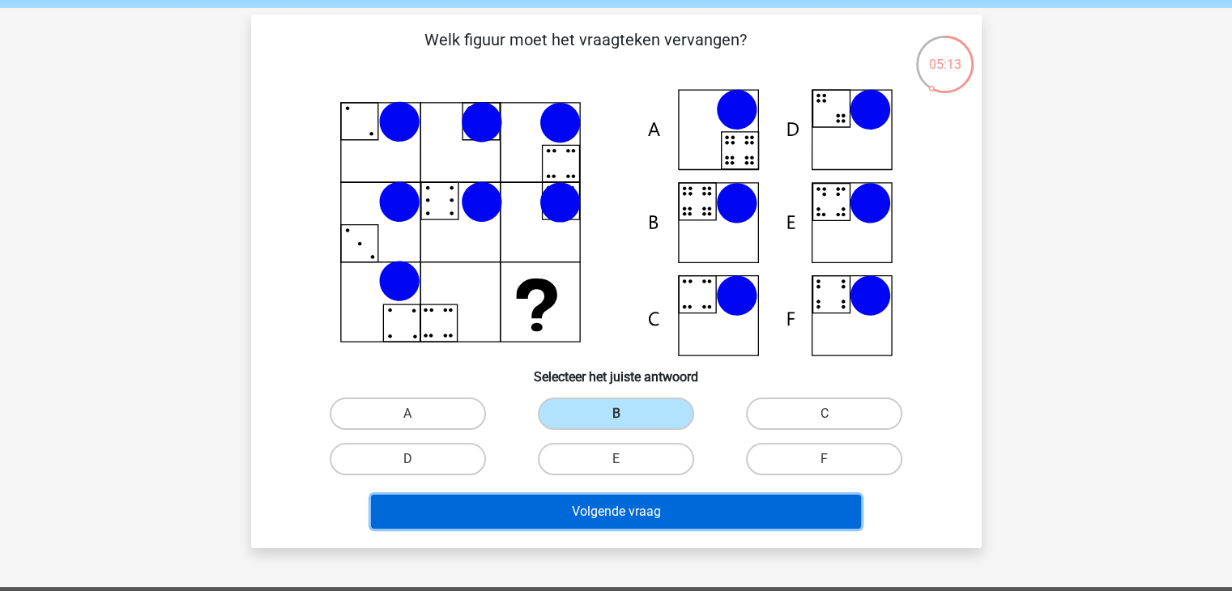
click at [633, 507] on button "Volgende vraag" at bounding box center [616, 512] width 490 height 34
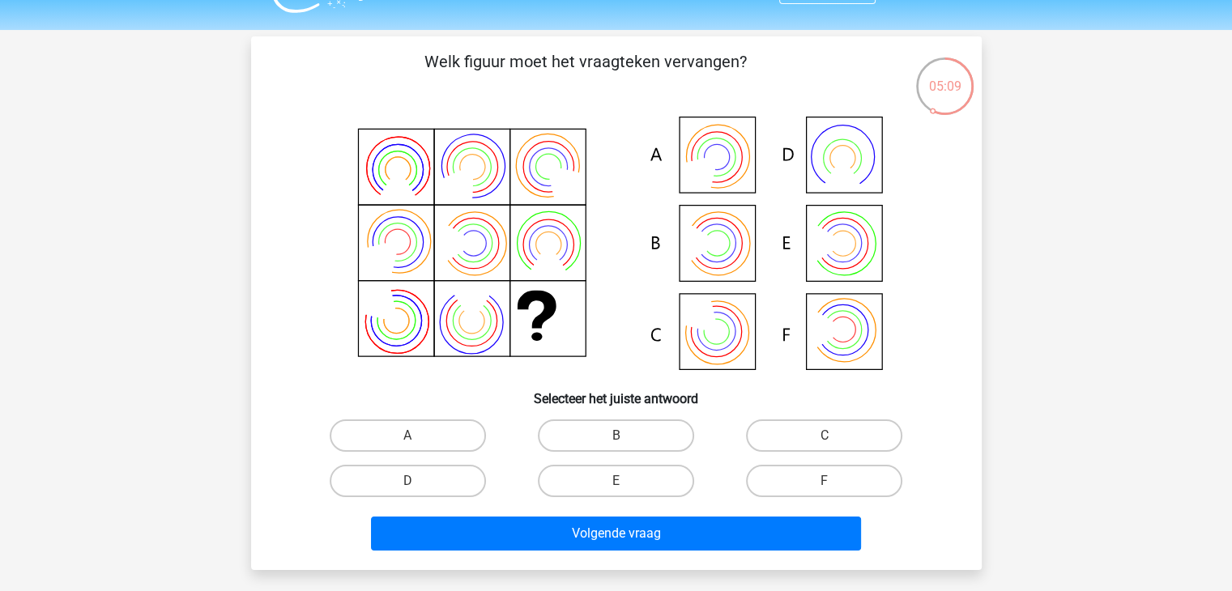
scroll to position [41, 0]
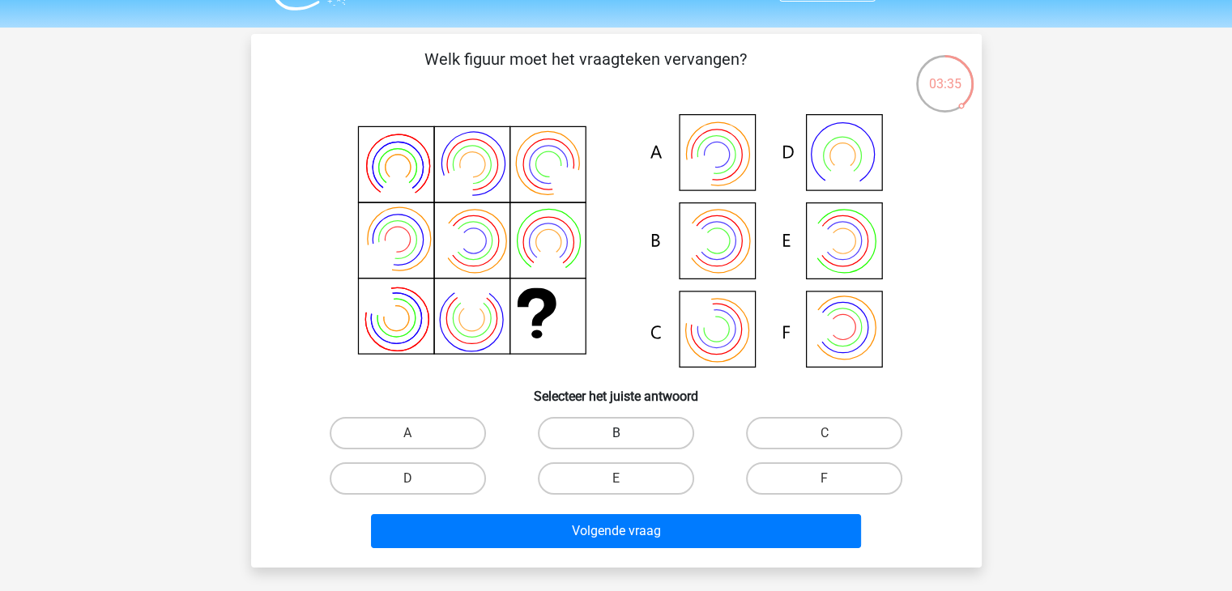
click at [621, 424] on label "B" at bounding box center [616, 433] width 156 height 32
click at [621, 433] on input "B" at bounding box center [621, 438] width 11 height 11
radio input "true"
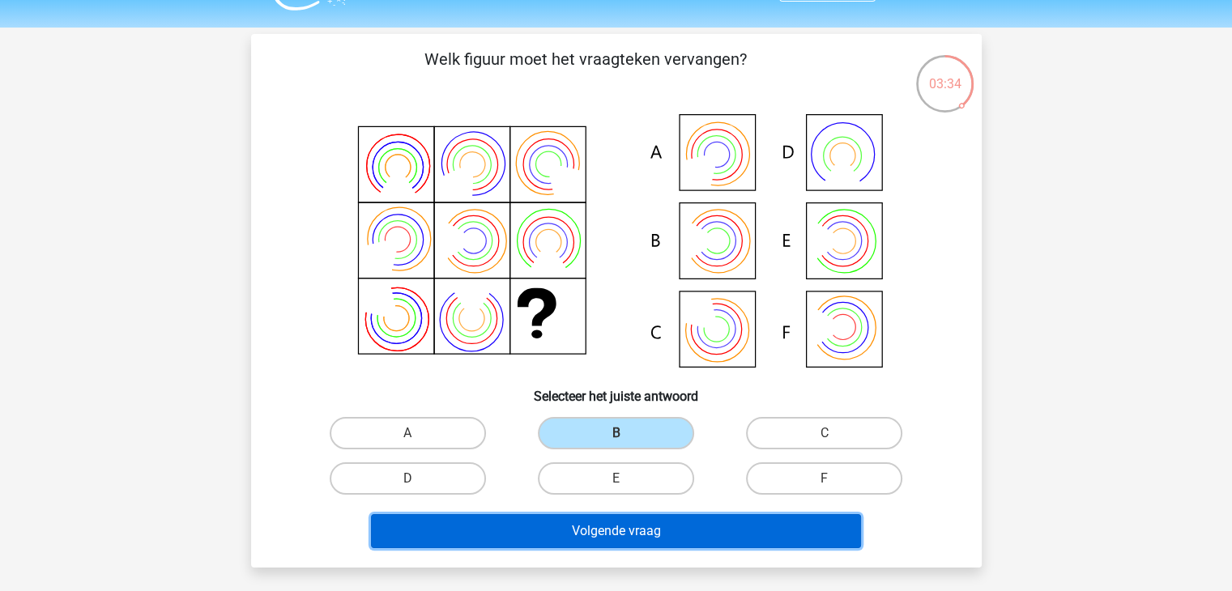
click at [640, 534] on button "Volgende vraag" at bounding box center [616, 531] width 490 height 34
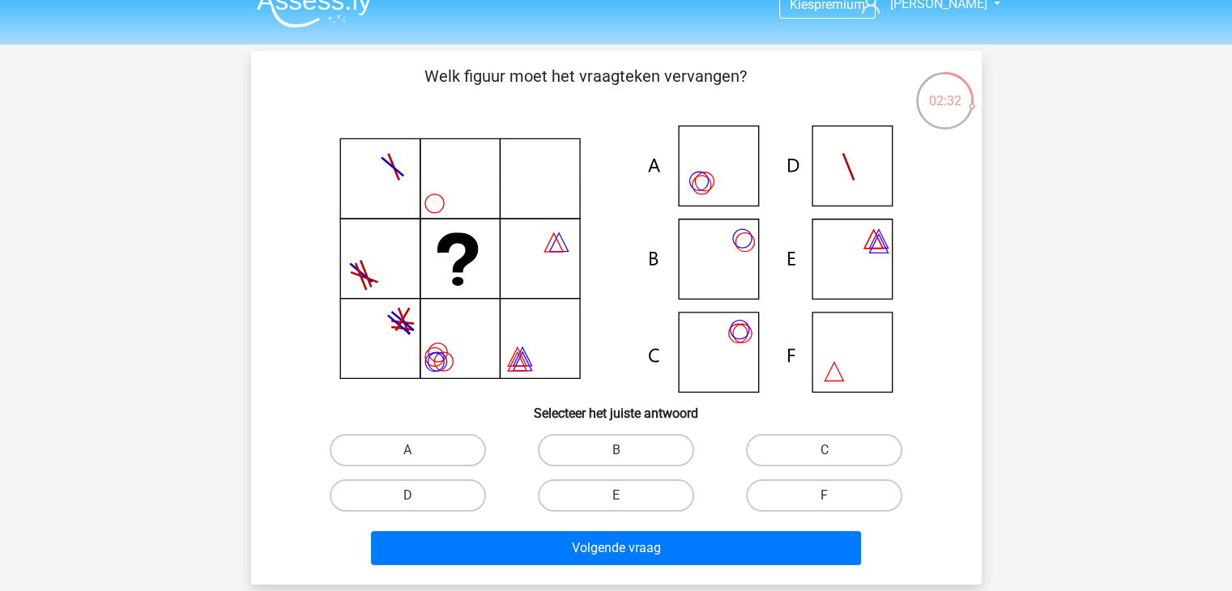
scroll to position [26, 0]
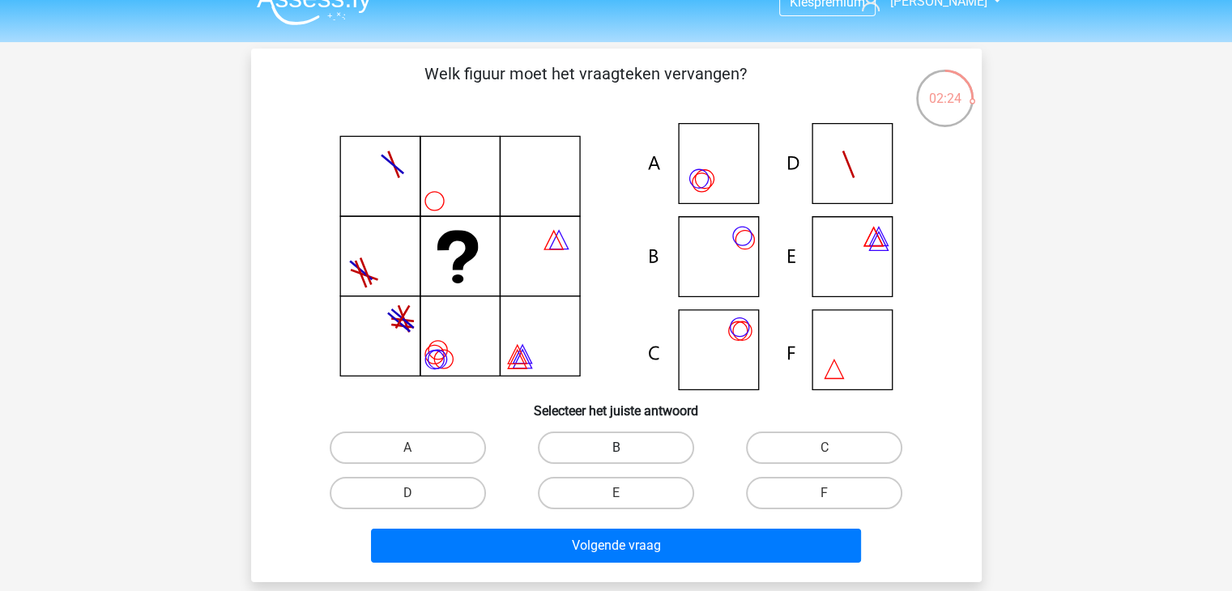
click at [590, 442] on label "B" at bounding box center [616, 448] width 156 height 32
click at [616, 448] on input "B" at bounding box center [621, 453] width 11 height 11
radio input "true"
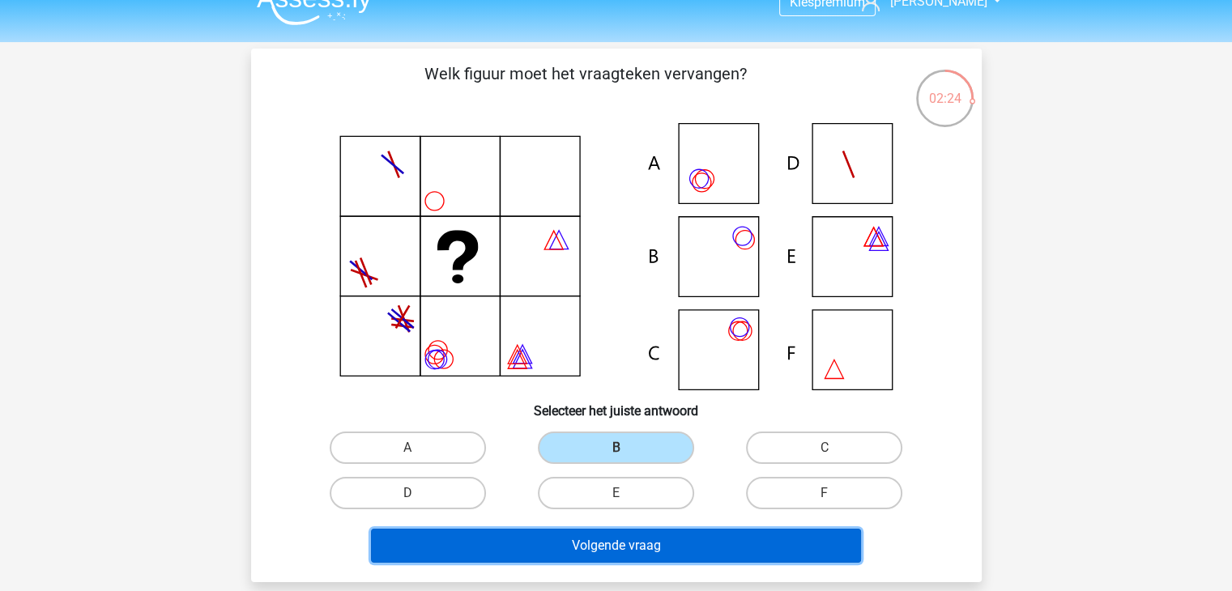
click at [587, 539] on button "Volgende vraag" at bounding box center [616, 546] width 490 height 34
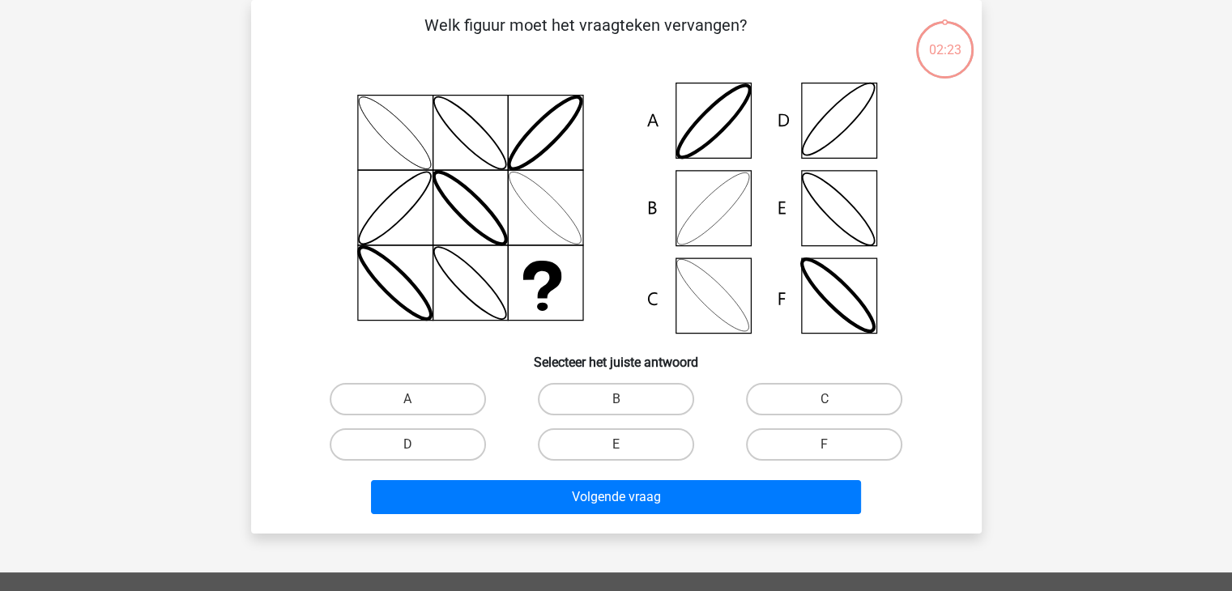
scroll to position [0, 0]
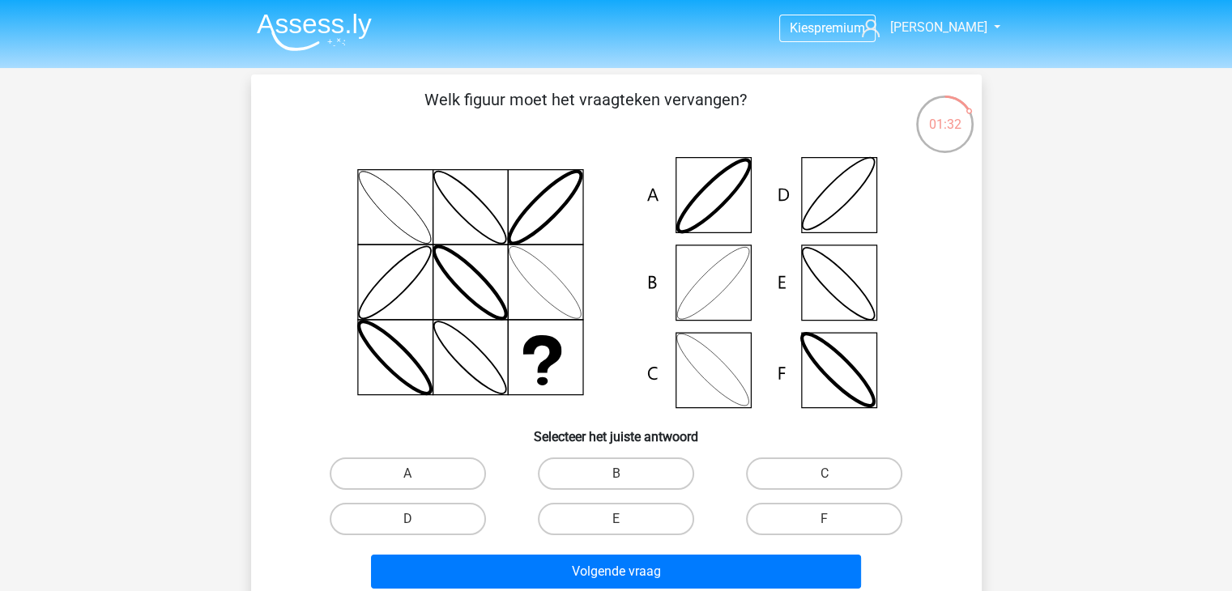
click at [622, 476] on input "B" at bounding box center [621, 479] width 11 height 11
radio input "true"
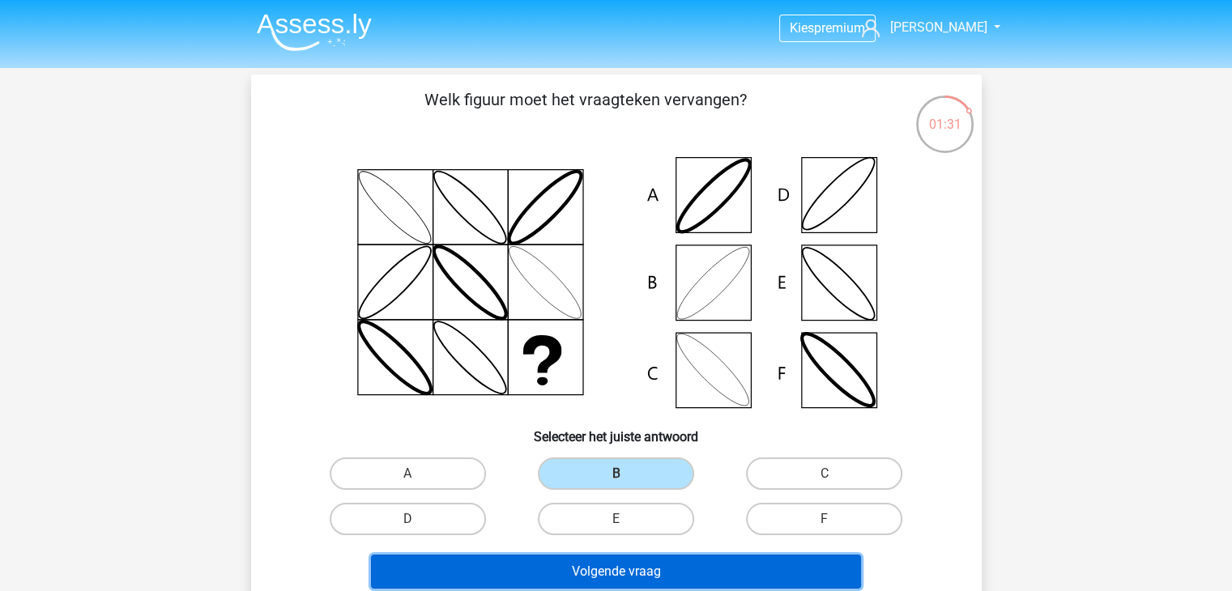
click at [625, 570] on button "Volgende vraag" at bounding box center [616, 572] width 490 height 34
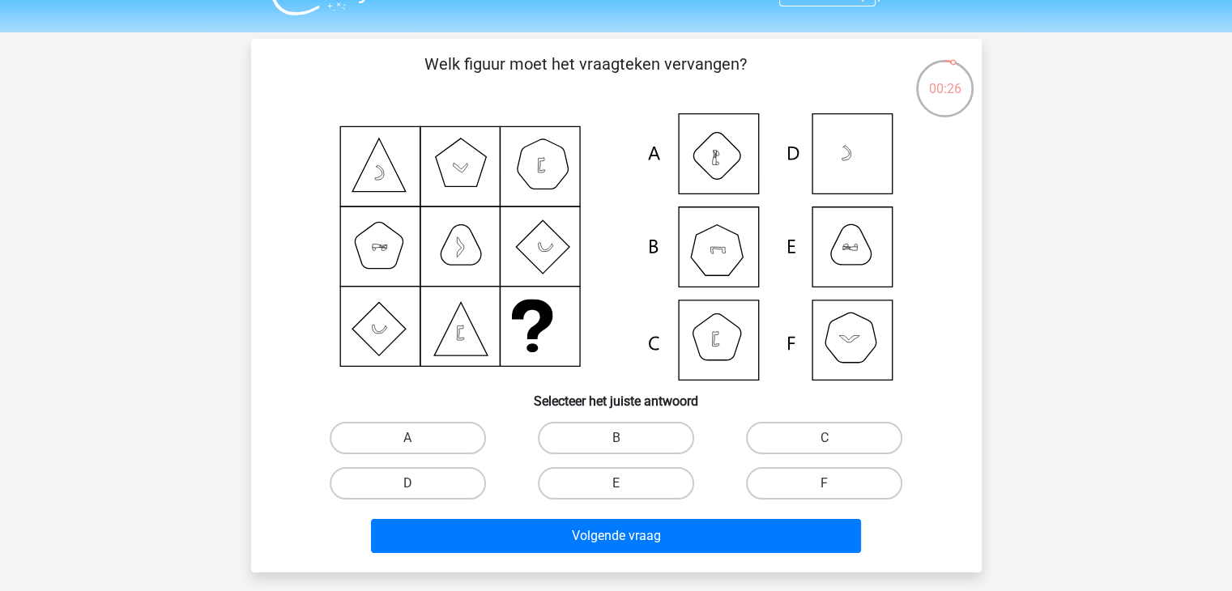
scroll to position [37, 0]
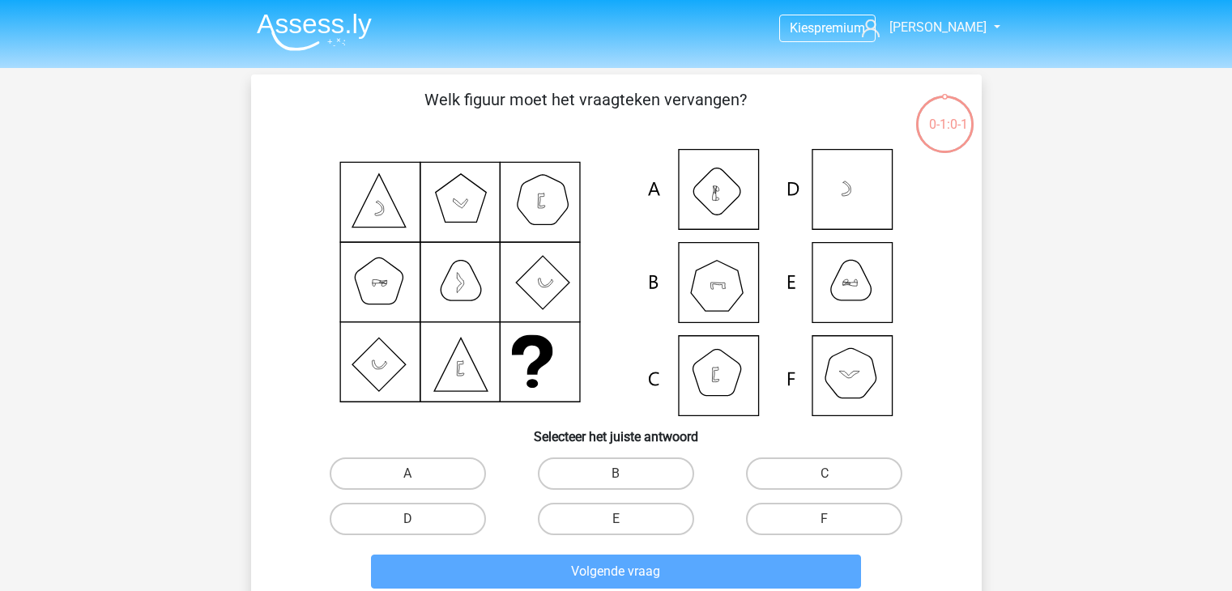
scroll to position [37, 0]
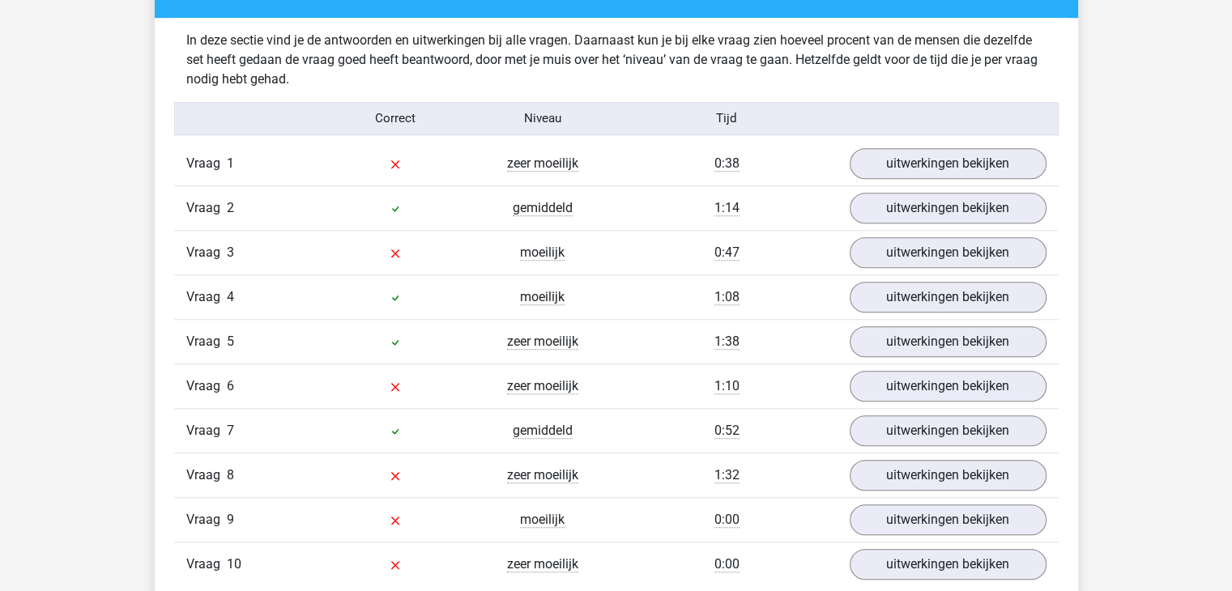
scroll to position [1259, 0]
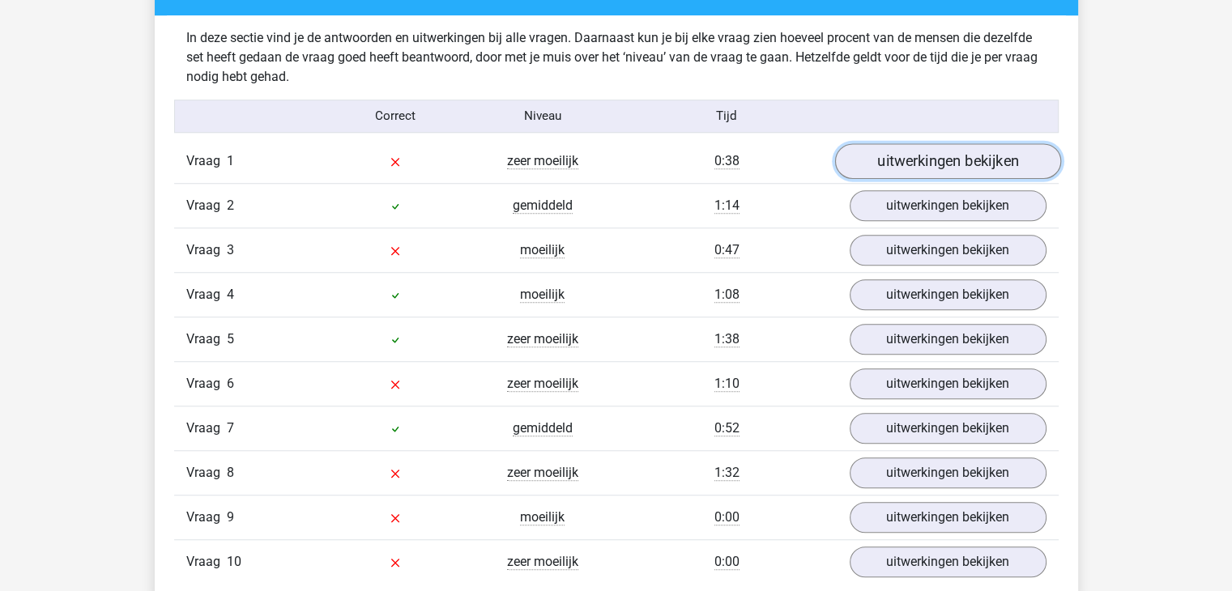
click at [929, 164] on link "uitwerkingen bekijken" at bounding box center [947, 161] width 226 height 36
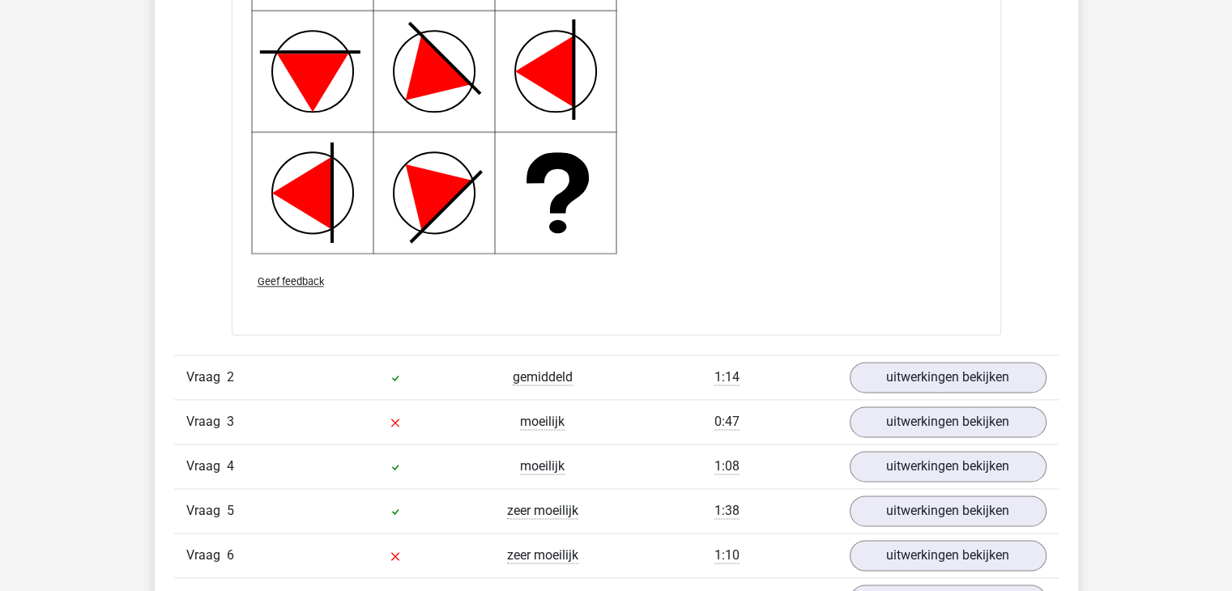
scroll to position [2160, 0]
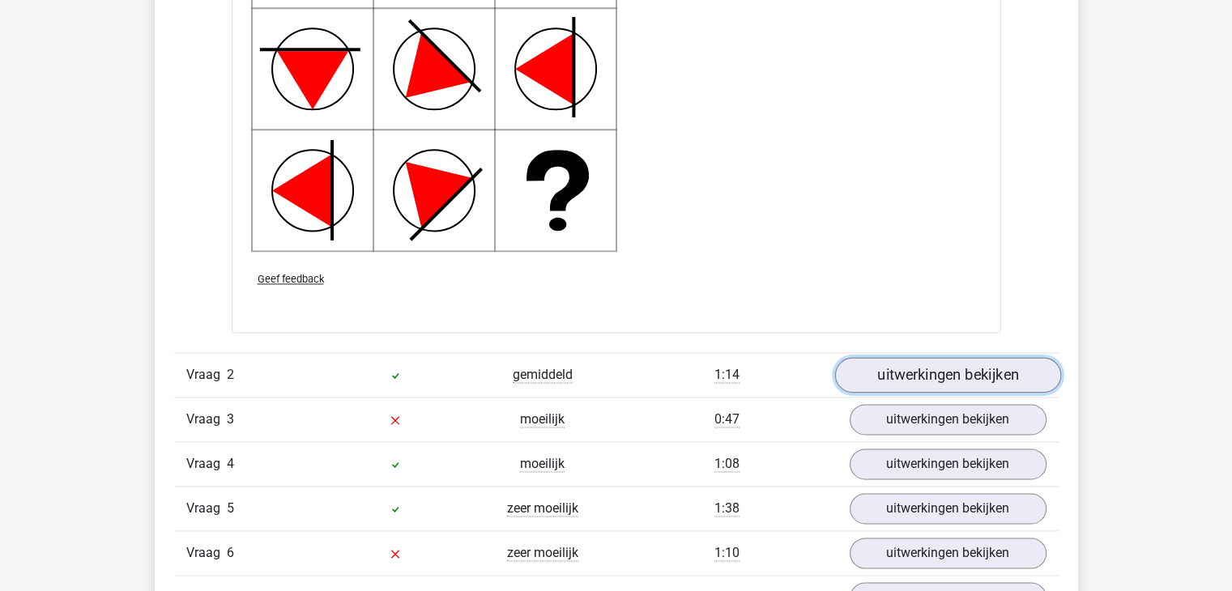
click at [885, 369] on link "uitwerkingen bekijken" at bounding box center [947, 375] width 226 height 36
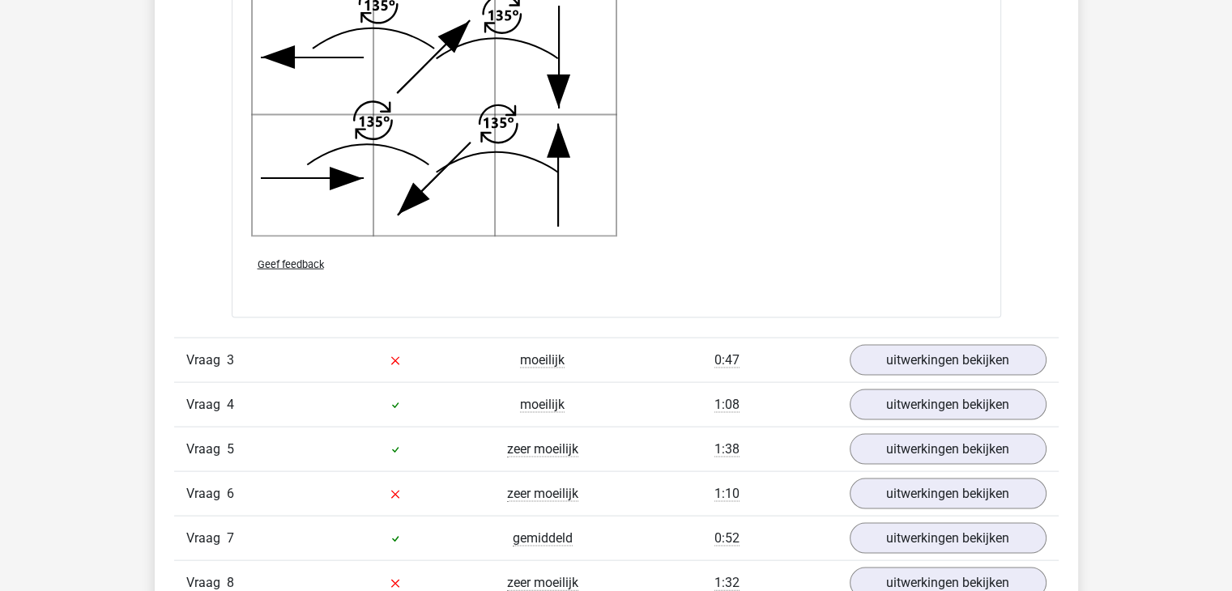
scroll to position [3276, 0]
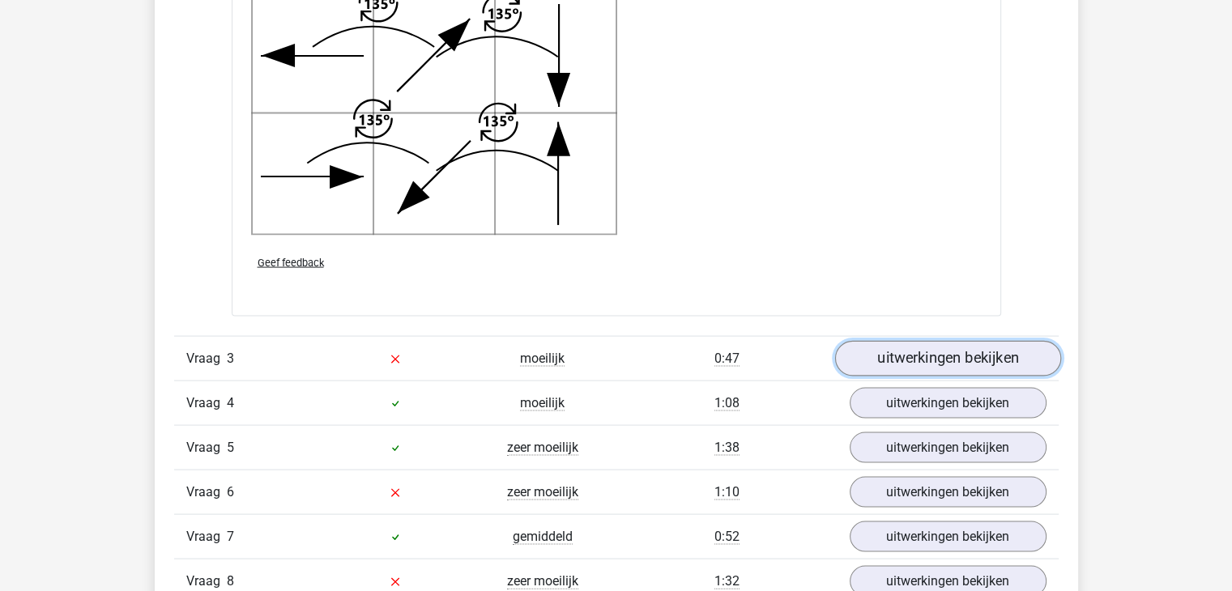
click at [907, 368] on link "uitwerkingen bekijken" at bounding box center [947, 360] width 226 height 36
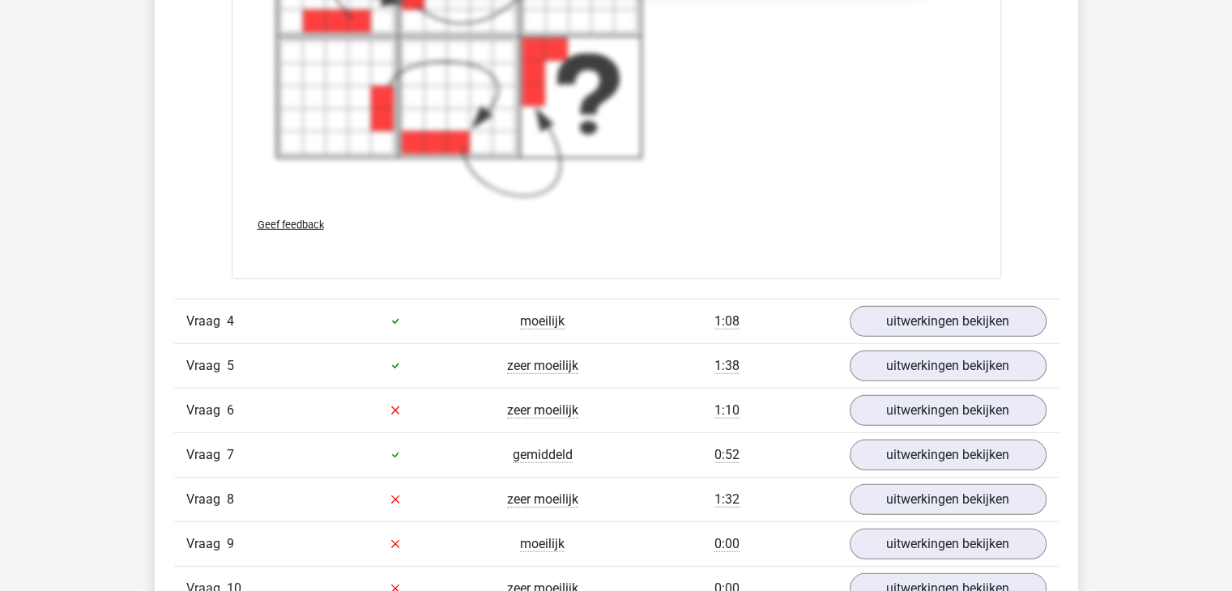
scroll to position [4553, 0]
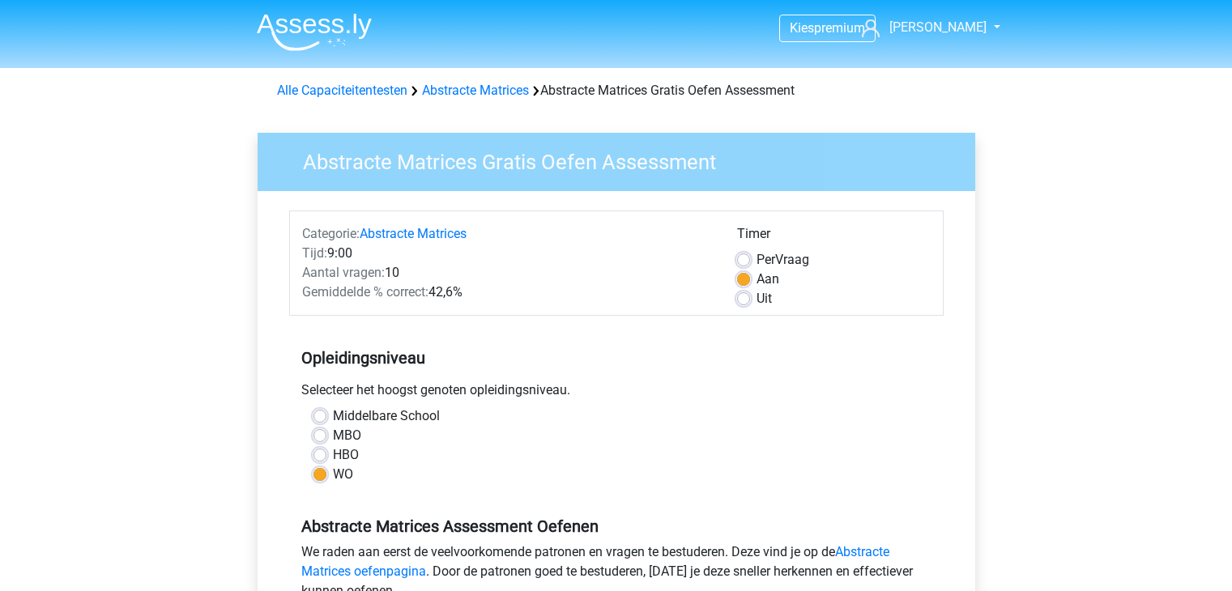
scroll to position [343, 0]
